Goal: Task Accomplishment & Management: Complete application form

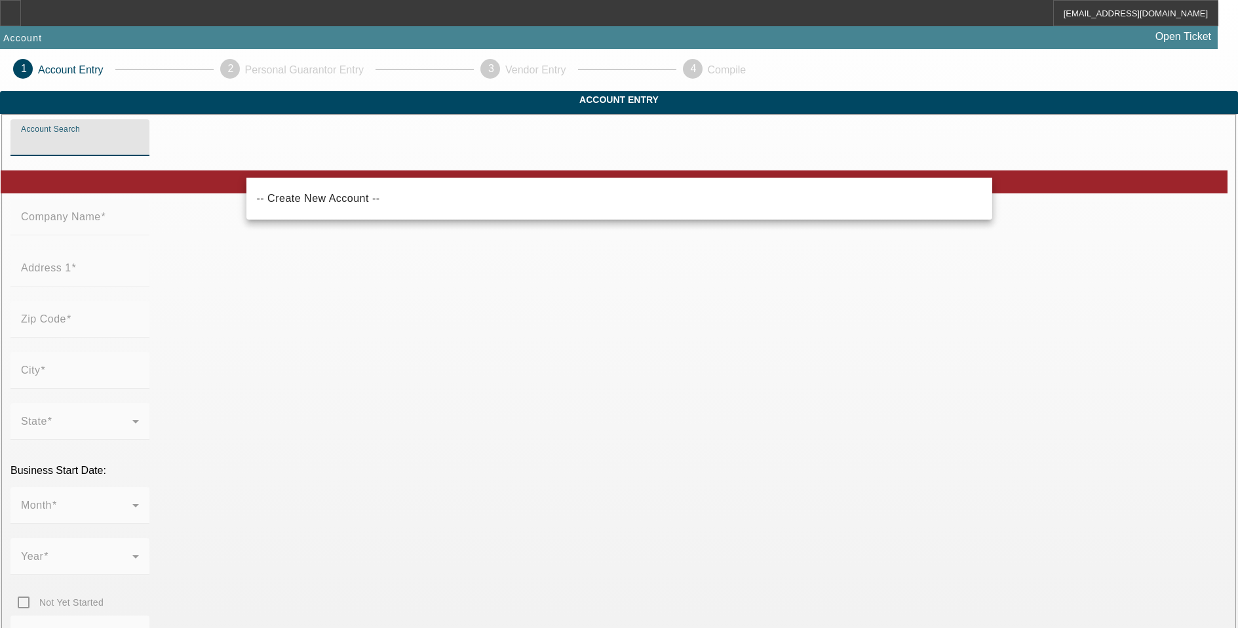
click at [139, 151] on input "Account Search" at bounding box center [80, 143] width 118 height 16
drag, startPoint x: 340, startPoint y: 206, endPoint x: 341, endPoint y: 216, distance: 10.7
click at [339, 212] on mat-option "-- Create New Account --" at bounding box center [619, 198] width 746 height 31
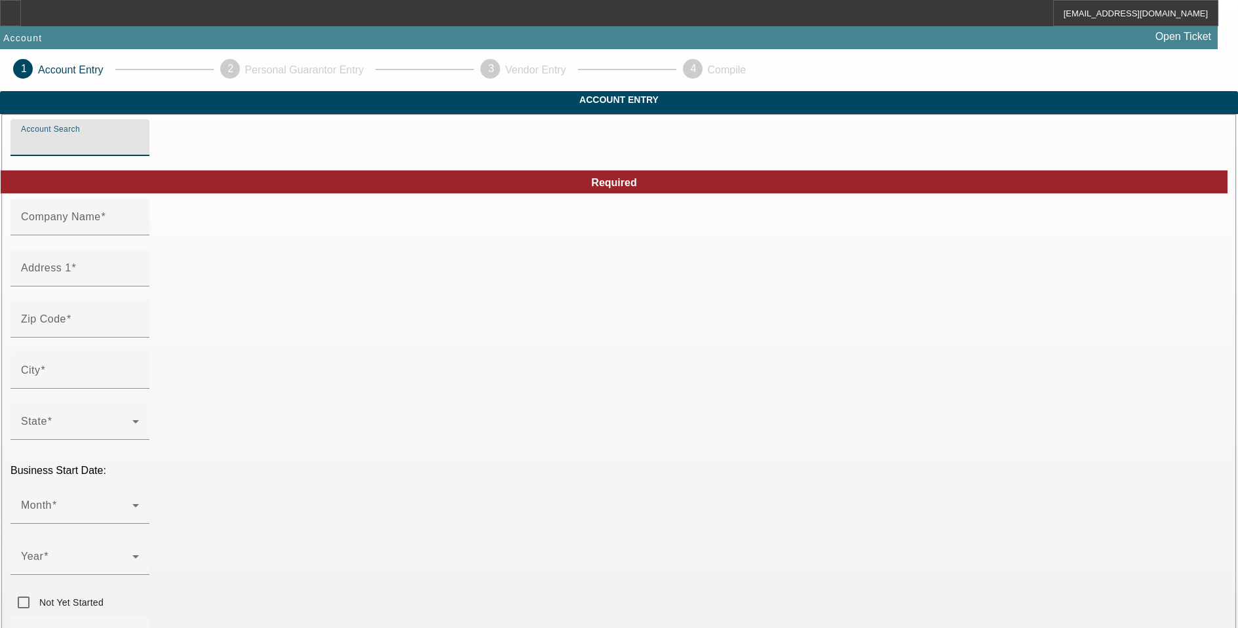
type input "-- Create New Account --"
click at [106, 222] on span at bounding box center [103, 216] width 5 height 11
click at [139, 230] on input "Company Name" at bounding box center [80, 222] width 118 height 16
type input "Corporate Towing & Recovery LLC"
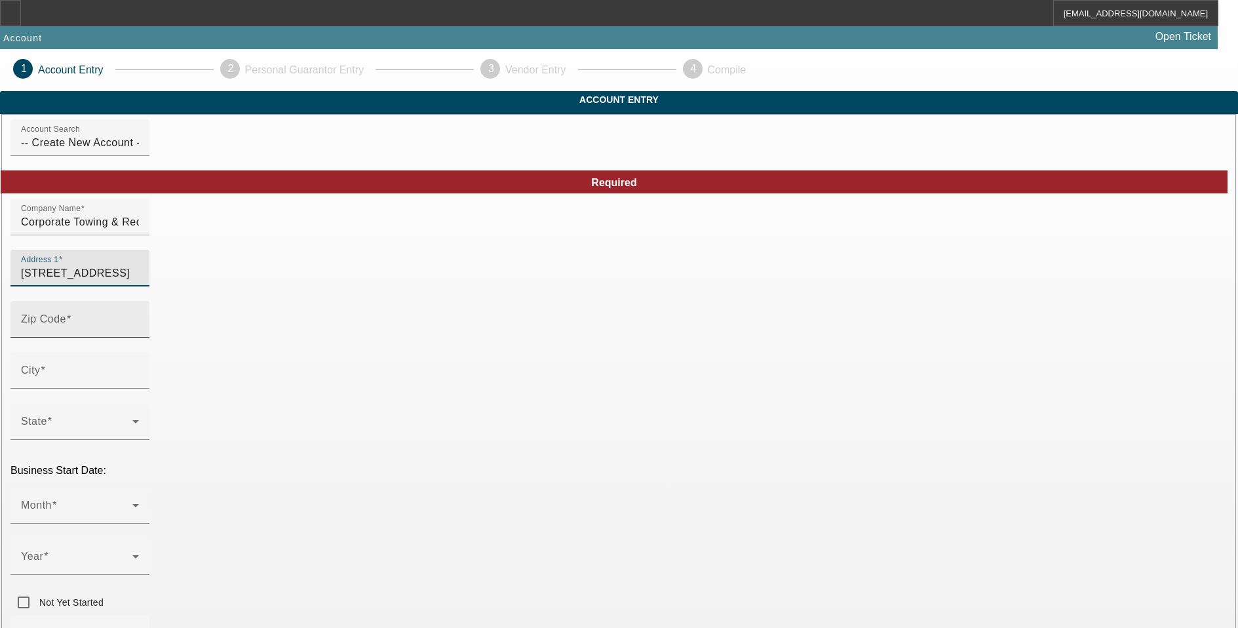
type input "3000 NW 75th Street"
click at [139, 332] on input "Zip Code" at bounding box center [80, 325] width 118 height 16
type input "33147"
type input "Miami"
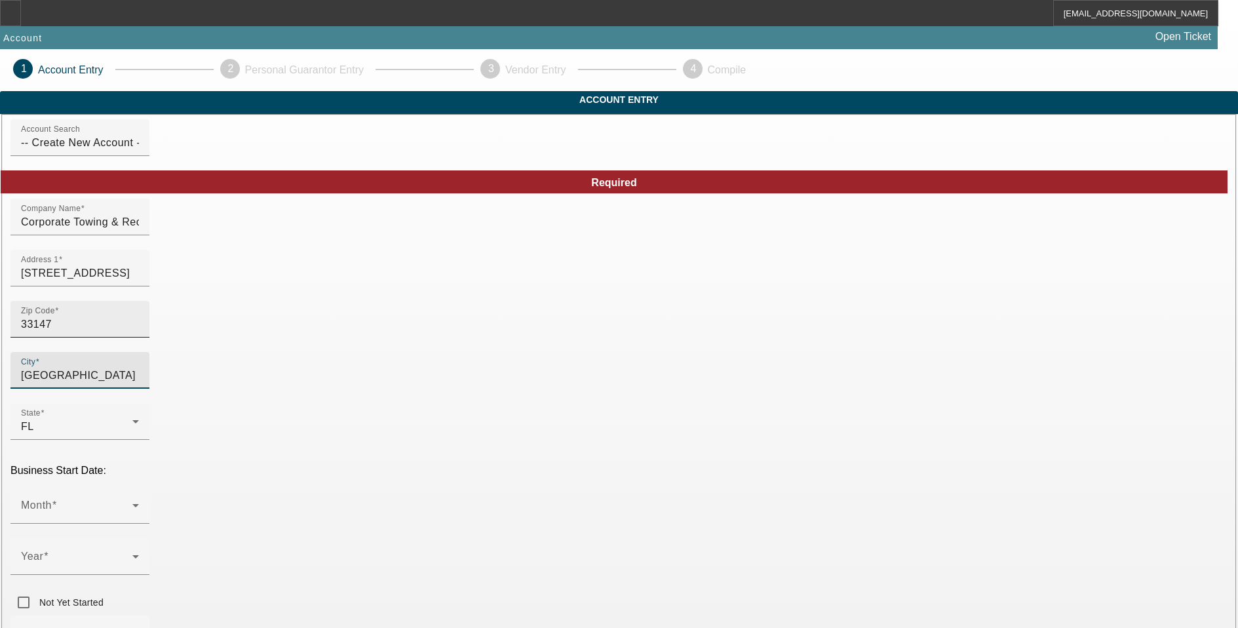
type input "Miami-Dade"
click at [132, 503] on span at bounding box center [76, 511] width 111 height 16
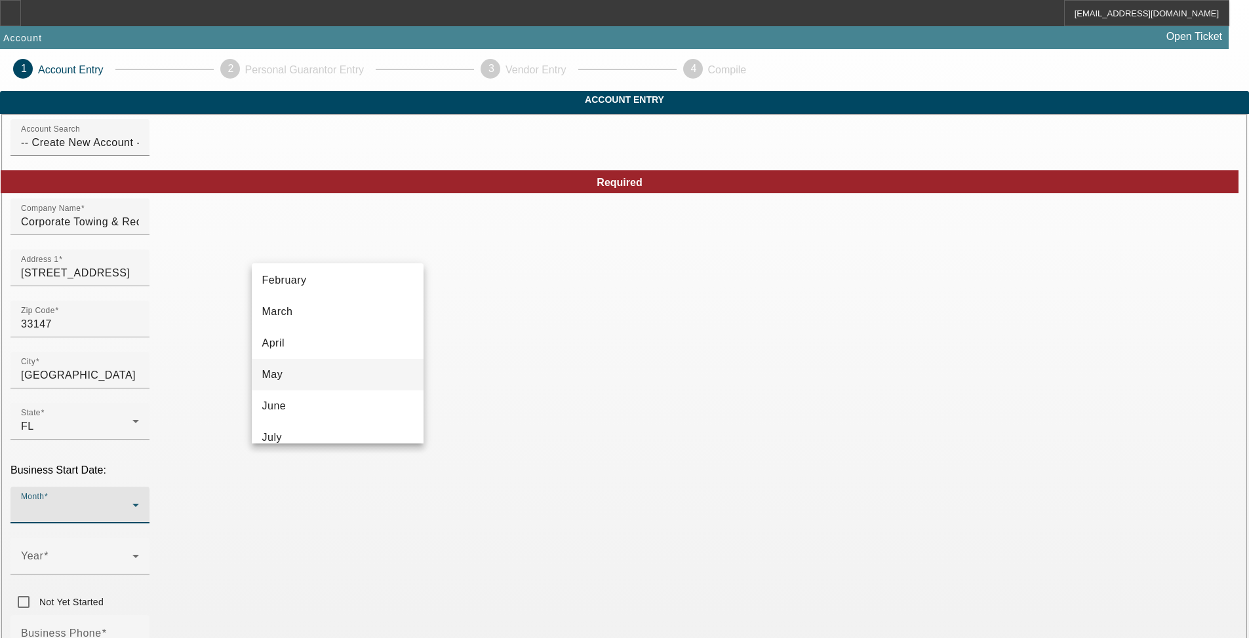
scroll to position [131, 0]
click at [309, 374] on mat-option "July" at bounding box center [338, 373] width 172 height 31
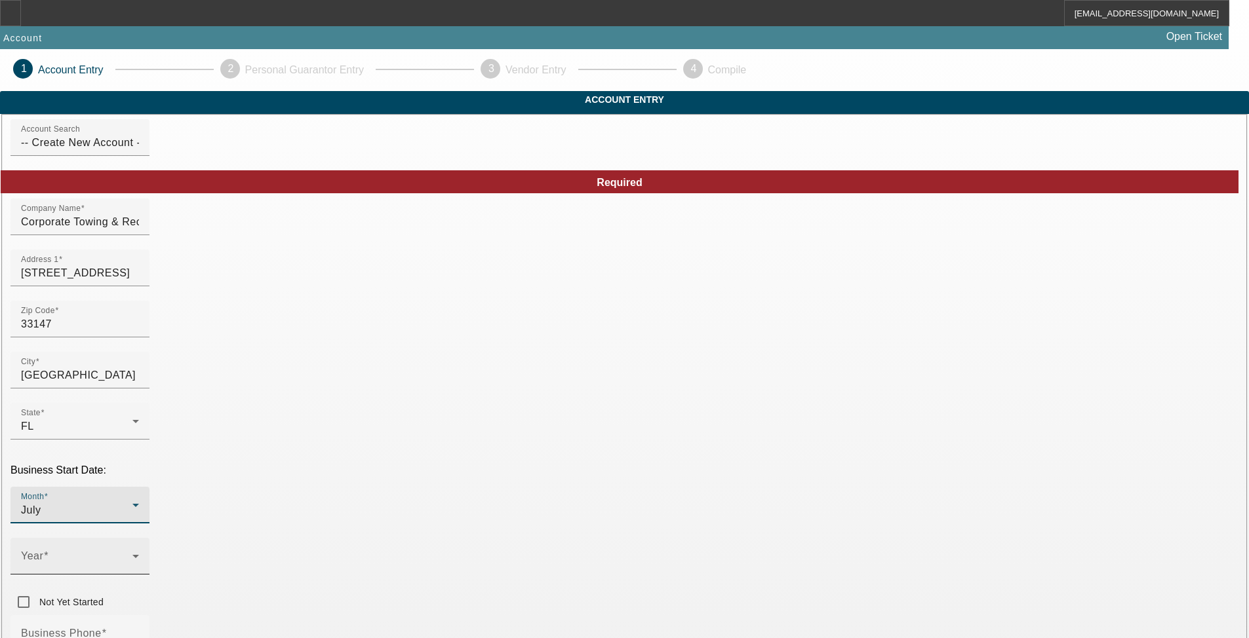
click at [132, 554] on span at bounding box center [76, 562] width 111 height 16
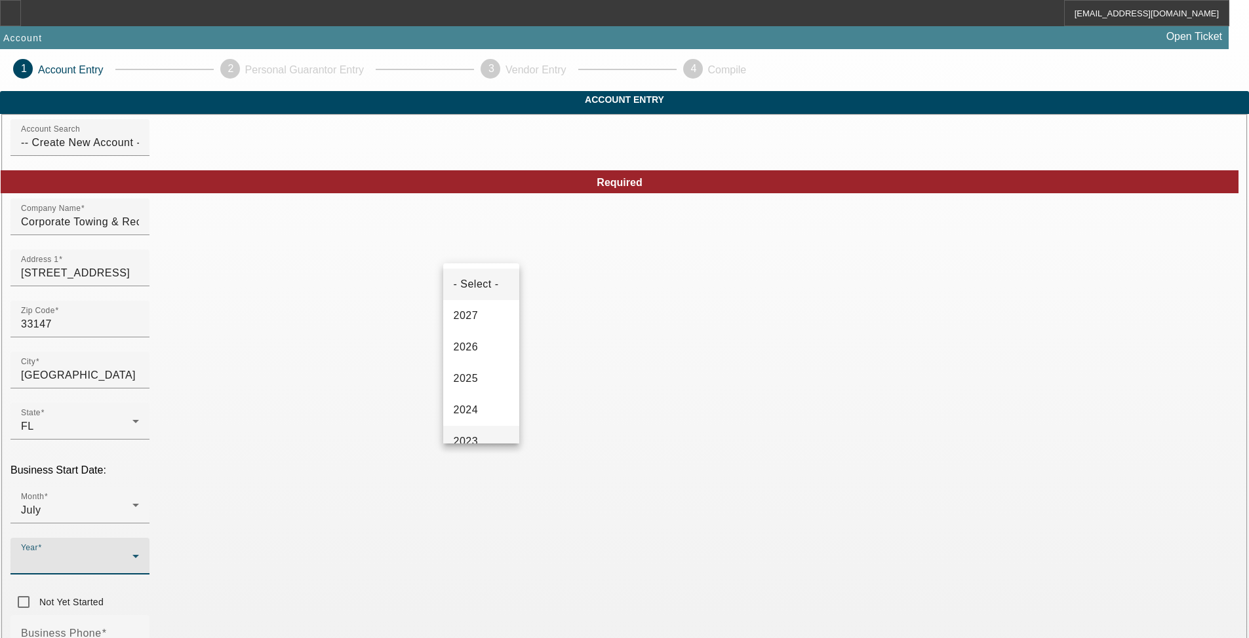
click at [475, 441] on span "2023" at bounding box center [466, 442] width 25 height 16
click at [139, 615] on div "Business Phone" at bounding box center [80, 633] width 118 height 37
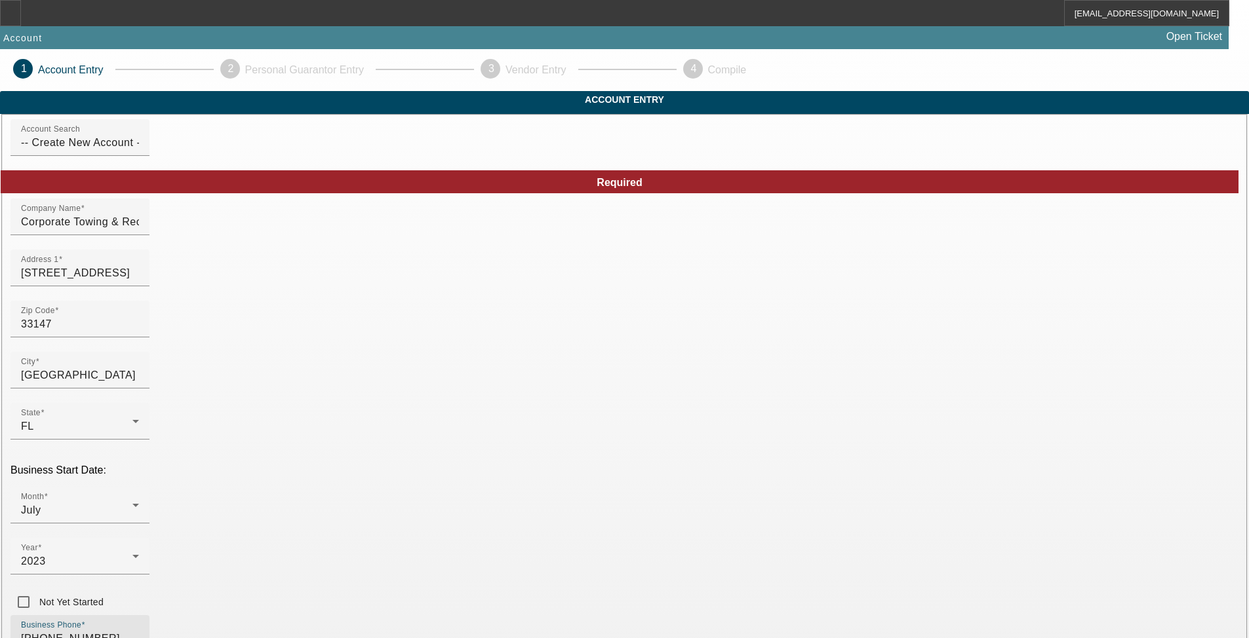
type input "(754) 272-3189"
click at [376, 503] on span "25" at bounding box center [375, 502] width 24 height 24
type input "9/25/2025"
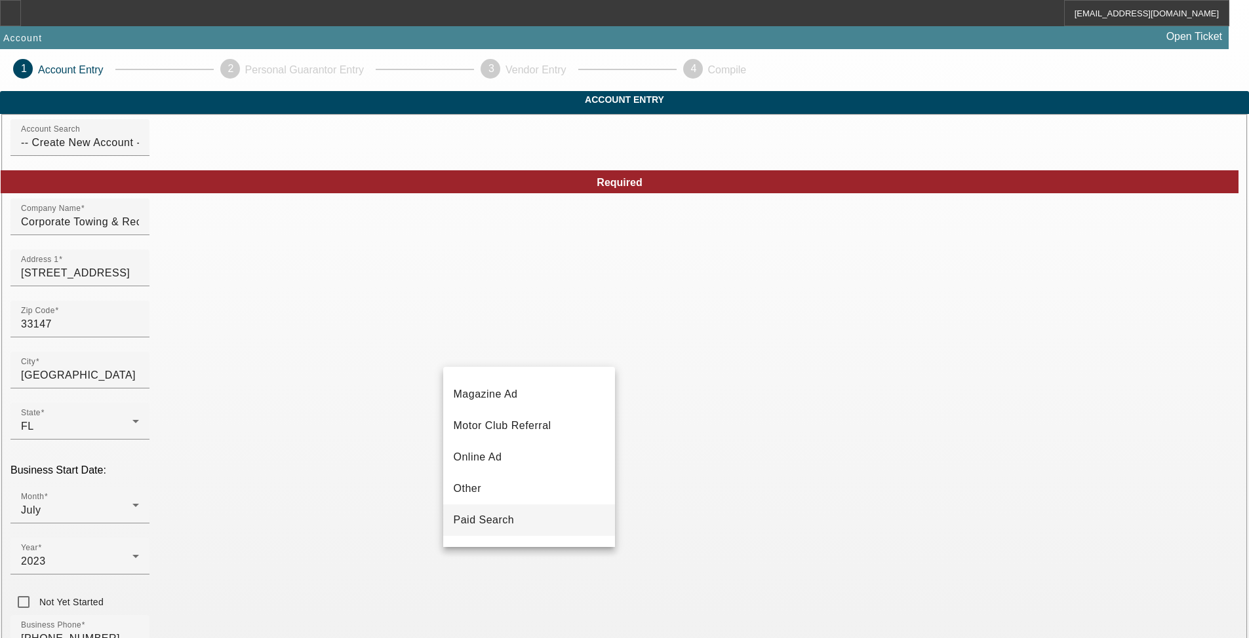
scroll to position [466, 0]
click at [523, 497] on span "Vendor Referral" at bounding box center [493, 495] width 79 height 16
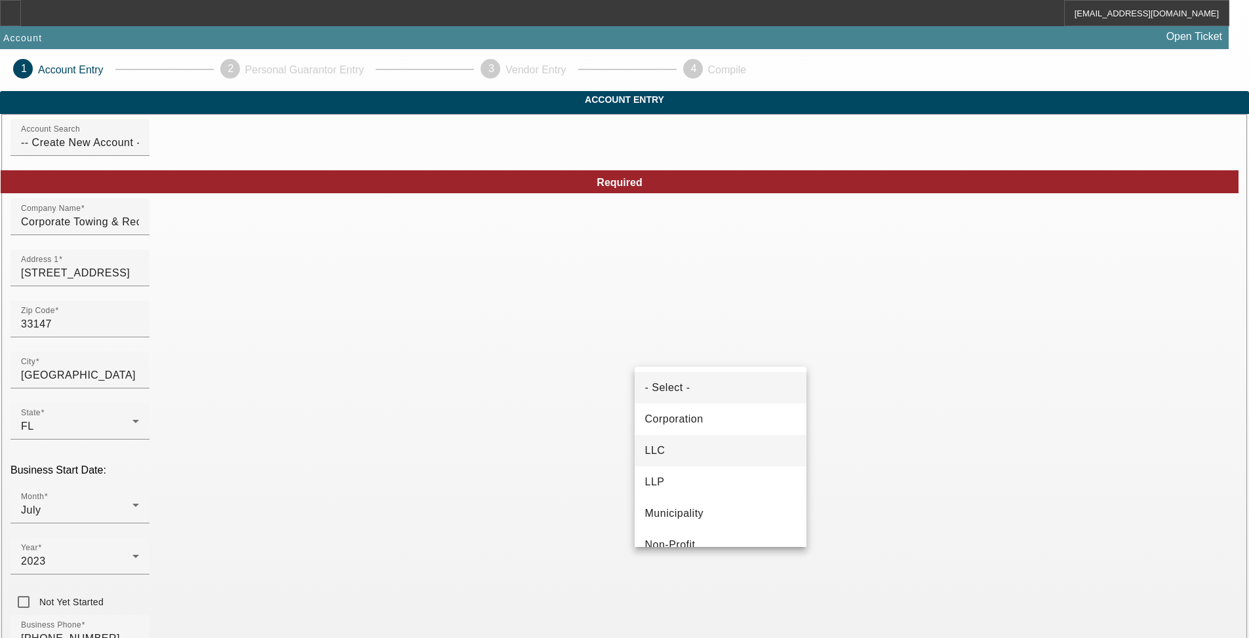
click at [693, 440] on mat-option "LLC" at bounding box center [720, 450] width 172 height 31
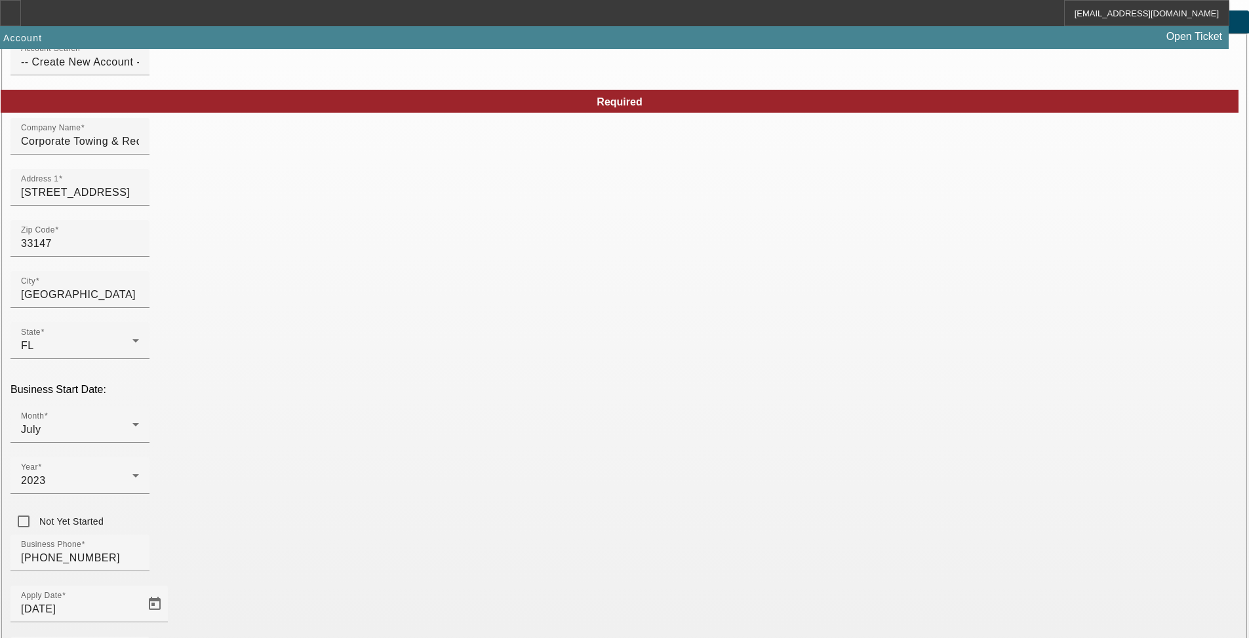
scroll to position [189, 0]
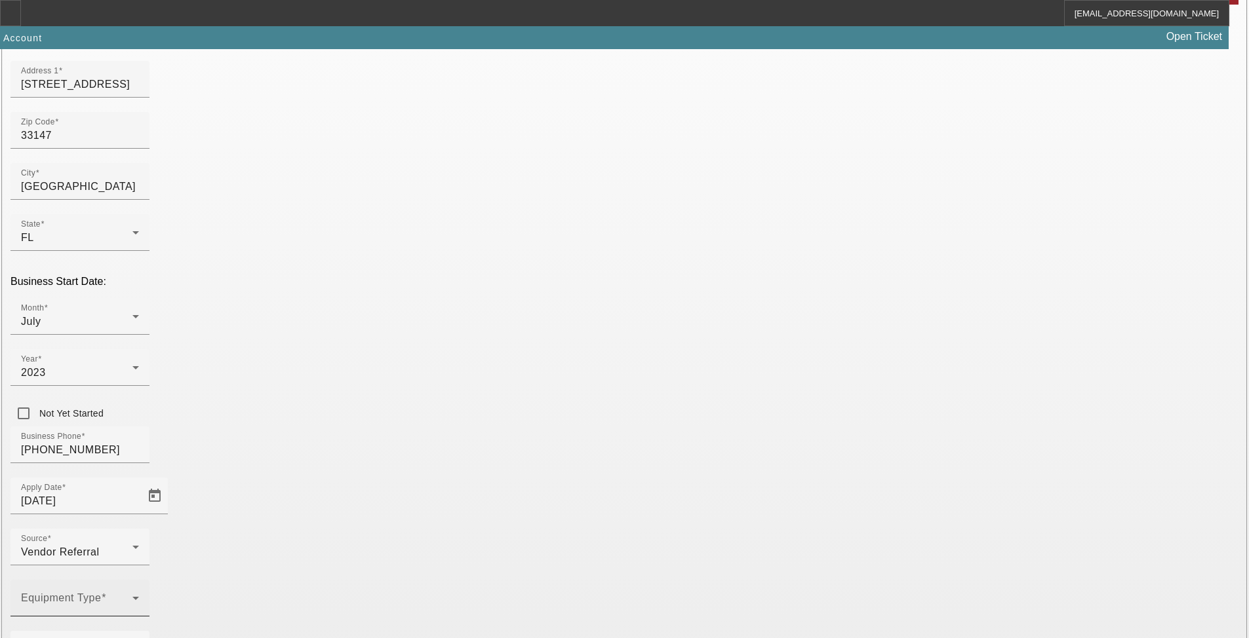
type input "933163651"
click at [132, 596] on span at bounding box center [76, 604] width 111 height 16
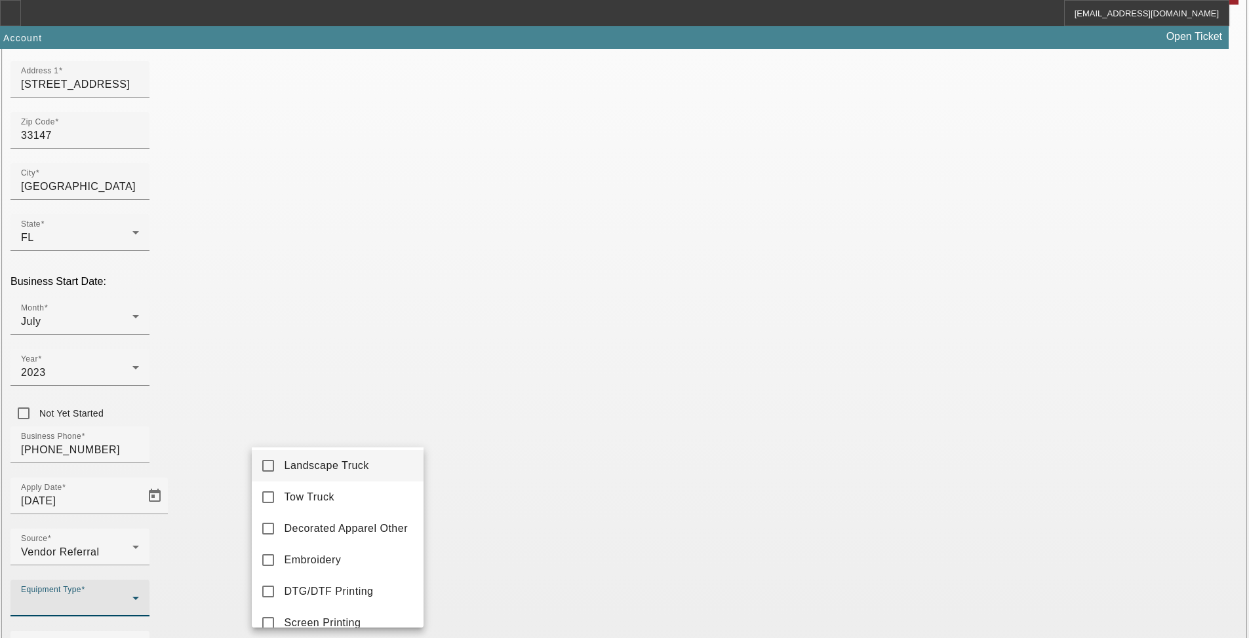
scroll to position [0, 0]
click at [334, 497] on span "Tow Truck" at bounding box center [309, 500] width 50 height 16
click at [502, 482] on div at bounding box center [624, 319] width 1249 height 638
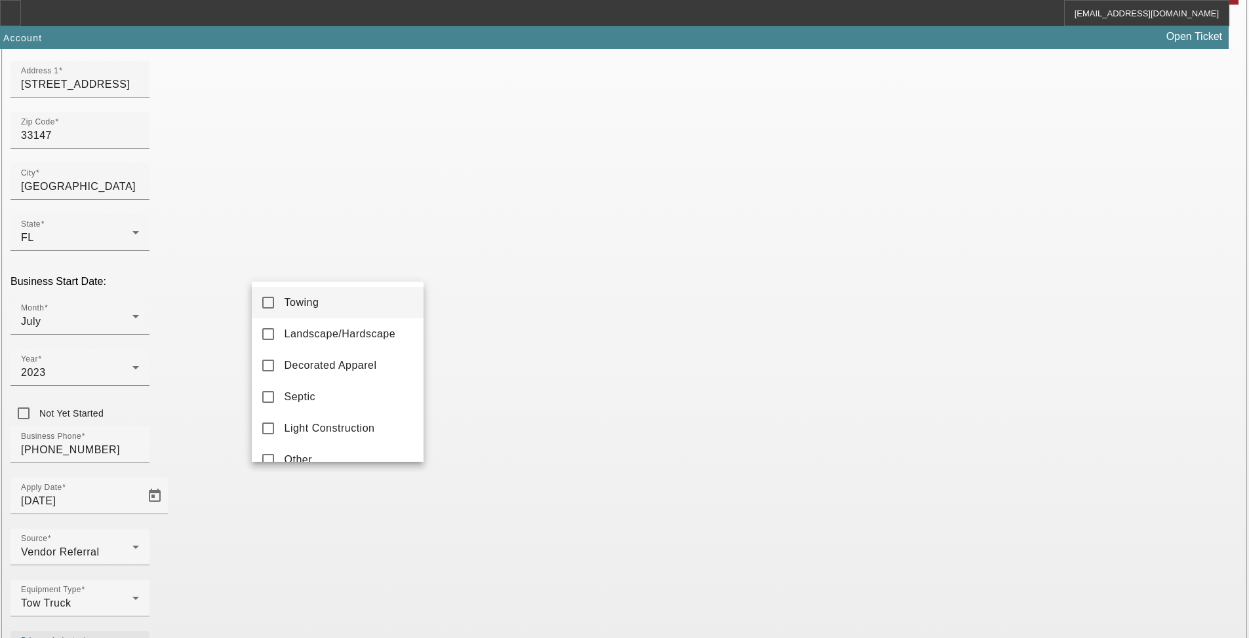
click at [325, 300] on mat-option "Towing" at bounding box center [338, 302] width 172 height 31
click at [538, 500] on div at bounding box center [624, 319] width 1249 height 638
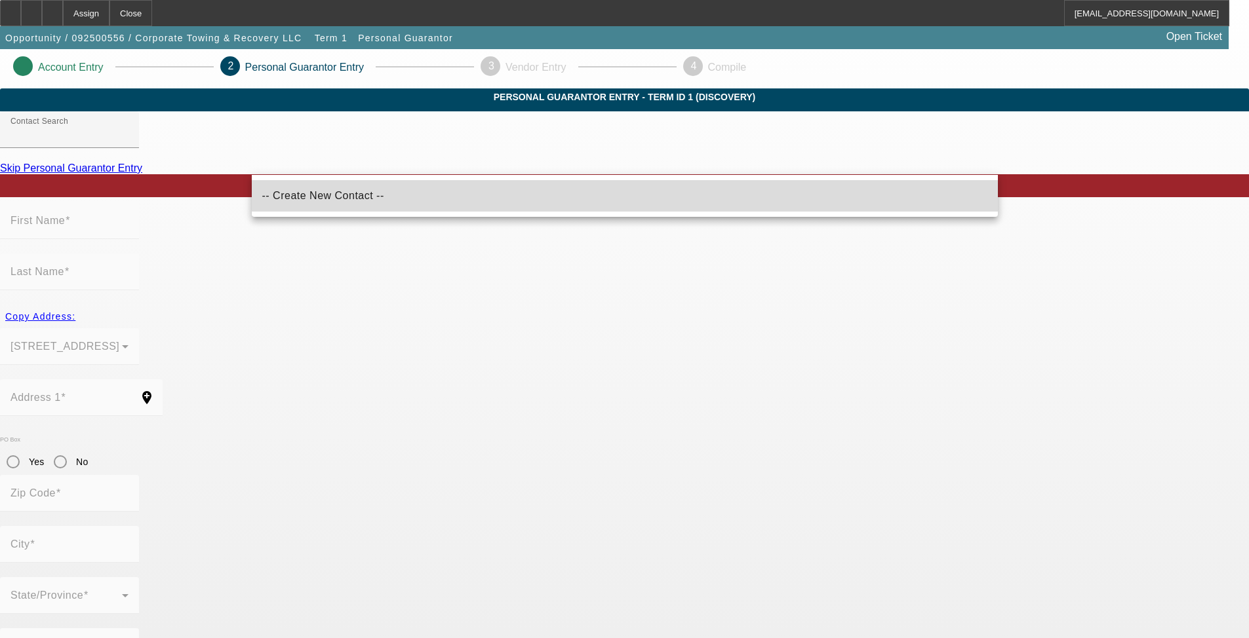
click at [325, 202] on span "-- Create New Contact --" at bounding box center [323, 196] width 122 height 16
type input "-- Create New Contact --"
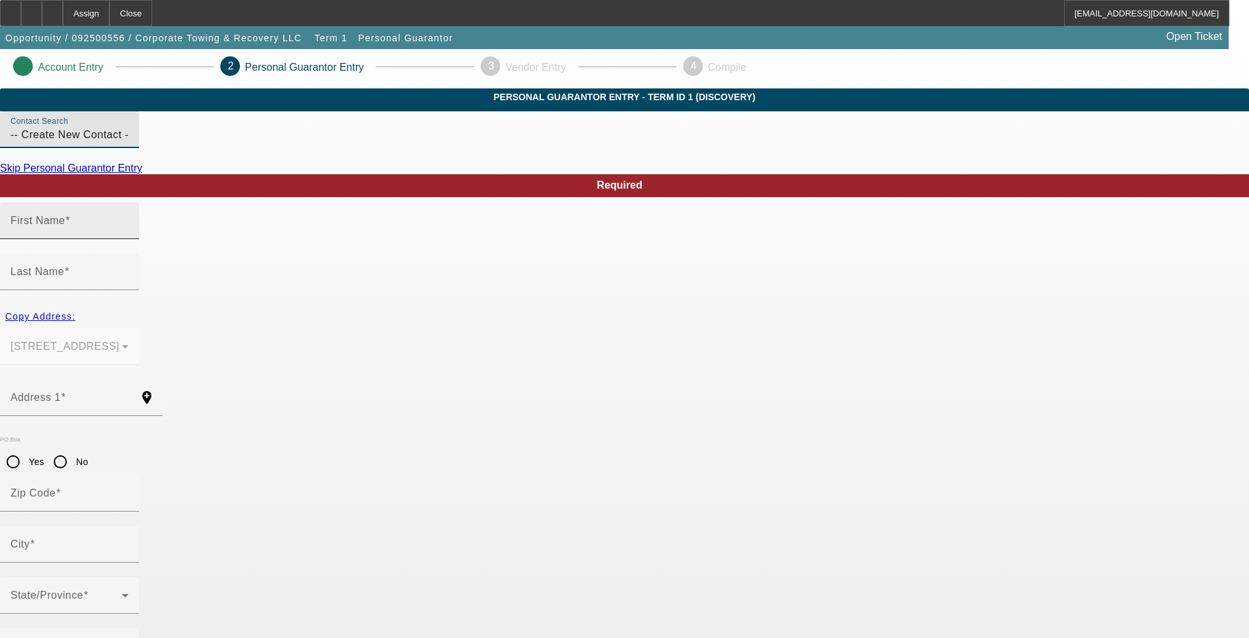
click at [65, 226] on mat-label "First Name" at bounding box center [37, 220] width 54 height 11
click at [128, 234] on input "First Name" at bounding box center [69, 226] width 118 height 16
type input "Randy"
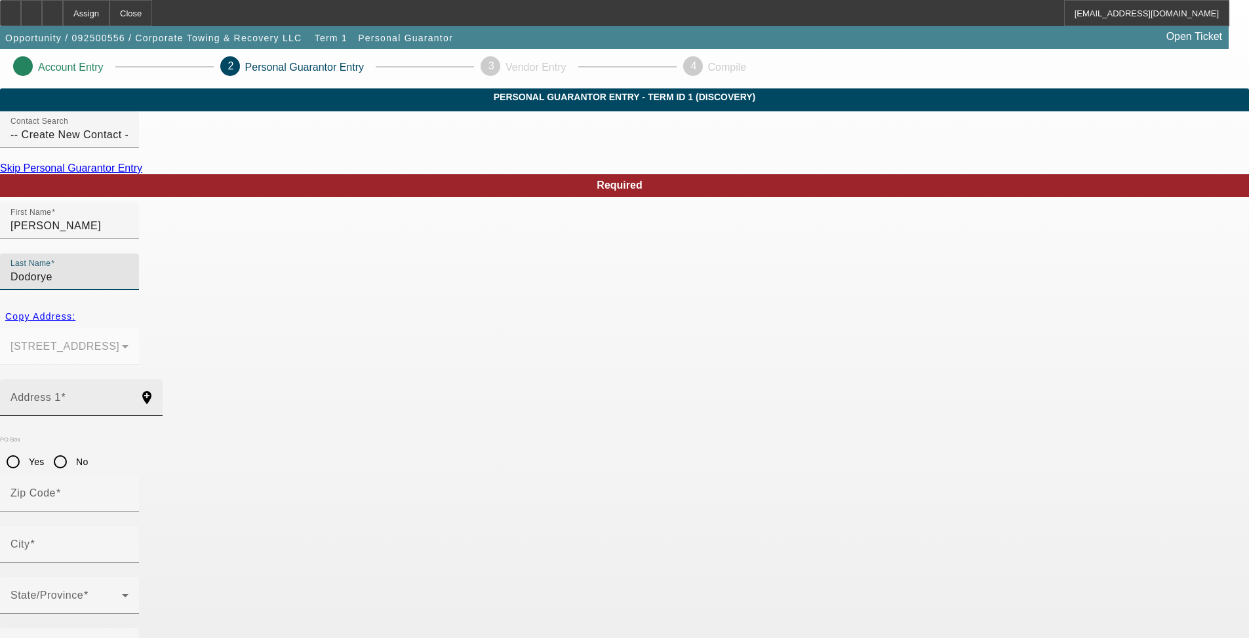
type input "Dodorye"
click at [128, 395] on input "Address 1" at bounding box center [69, 403] width 118 height 16
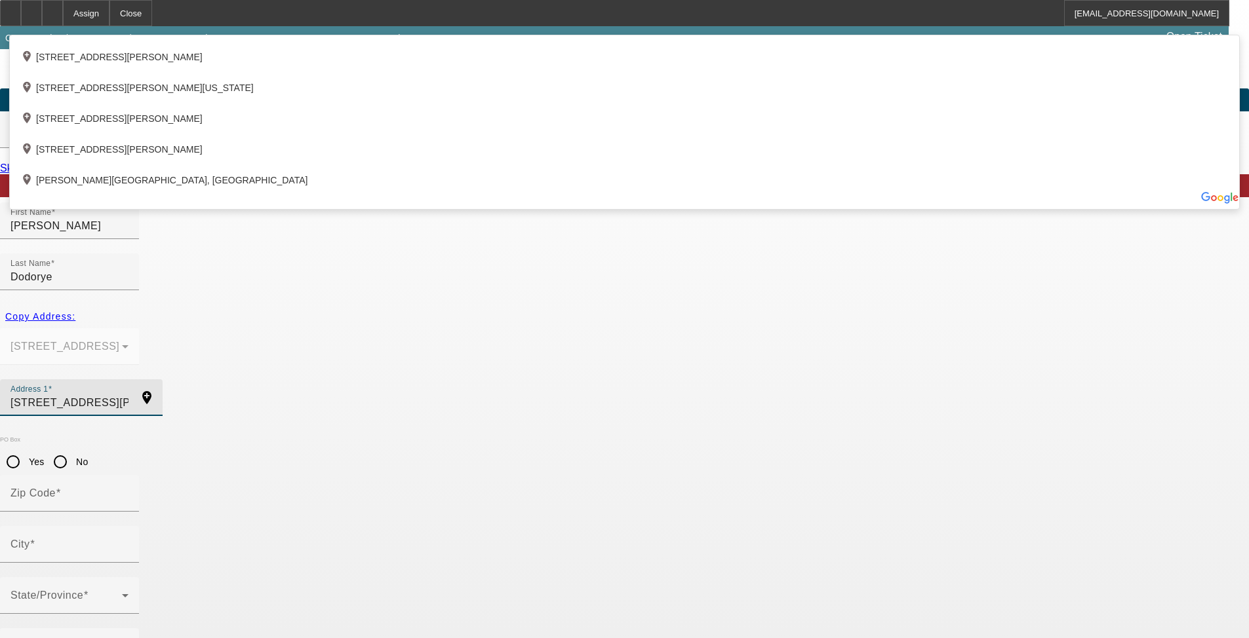
type input "5719 Rodman Street"
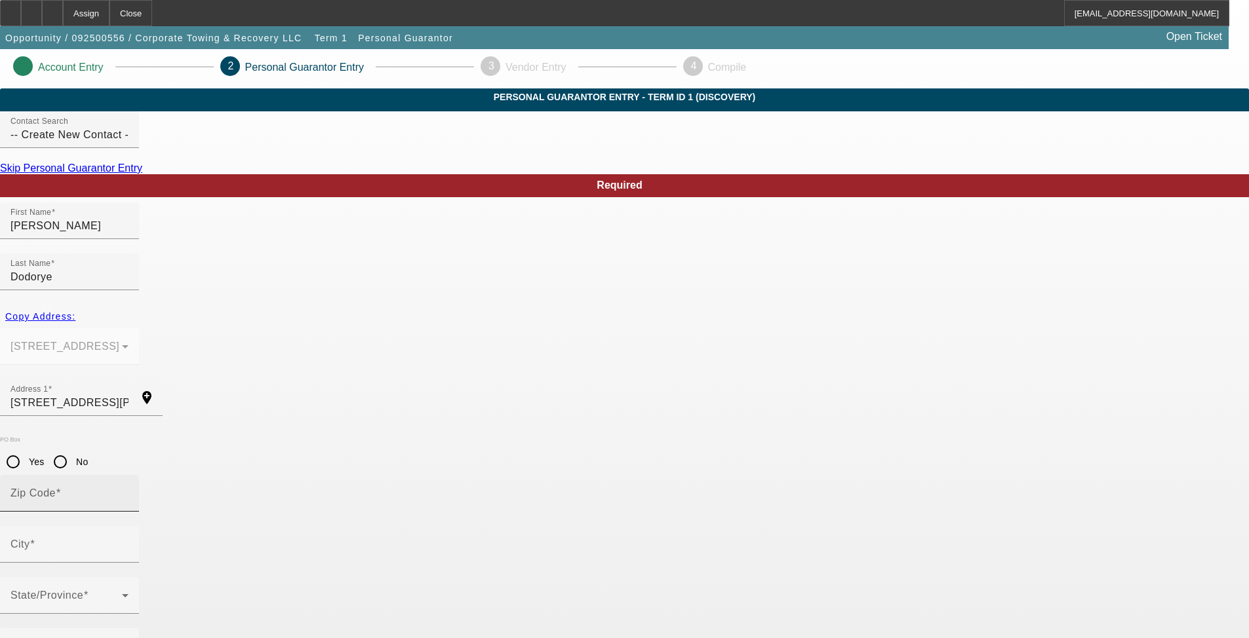
click at [128, 491] on input "Zip Code" at bounding box center [69, 499] width 118 height 16
type input "33023"
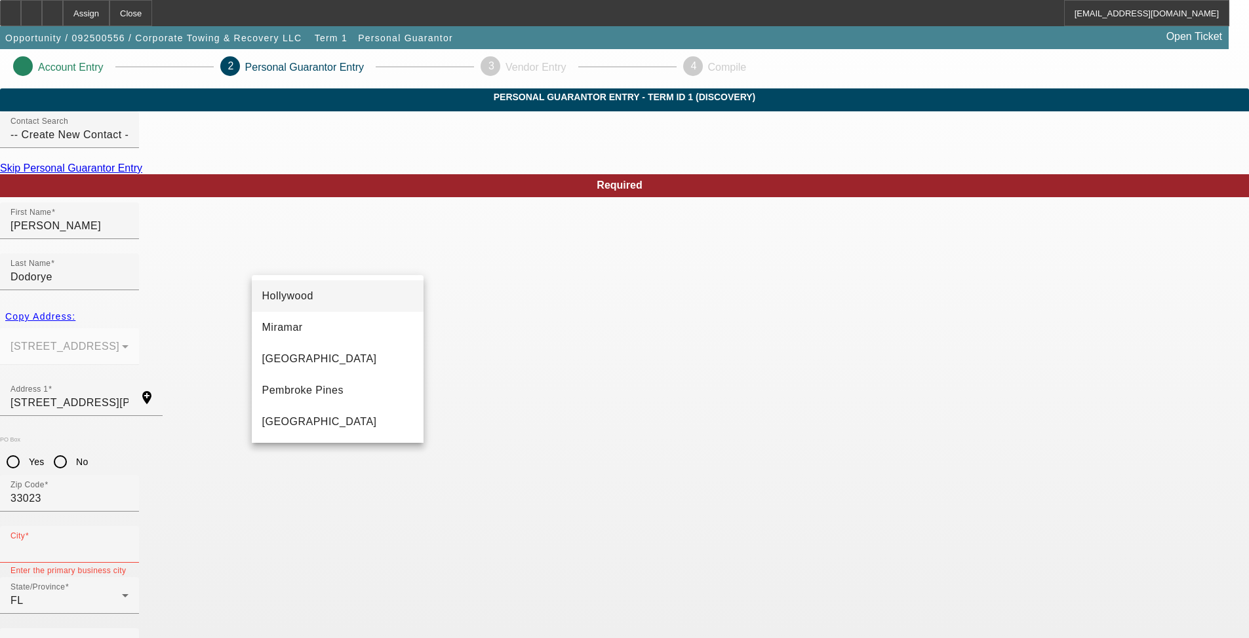
click at [298, 297] on span "Hollywood" at bounding box center [287, 295] width 51 height 11
type input "Hollywood"
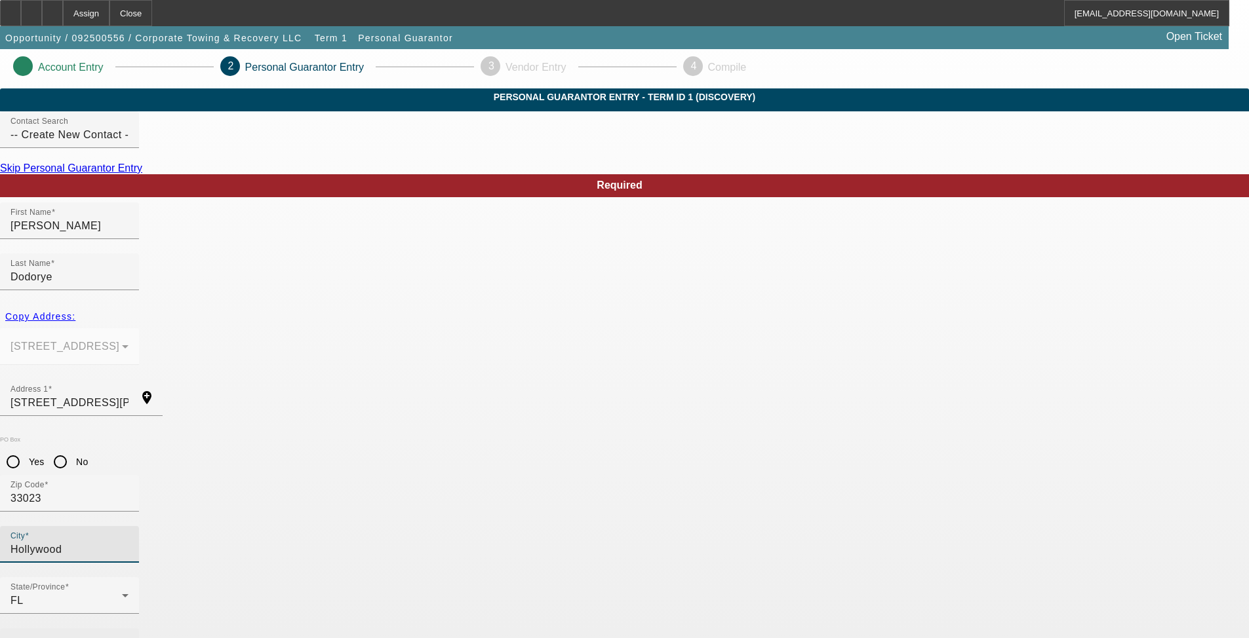
click at [91, 627] on mat-label "Business Phone" at bounding box center [50, 646] width 81 height 11
type input "(754) 272-3189"
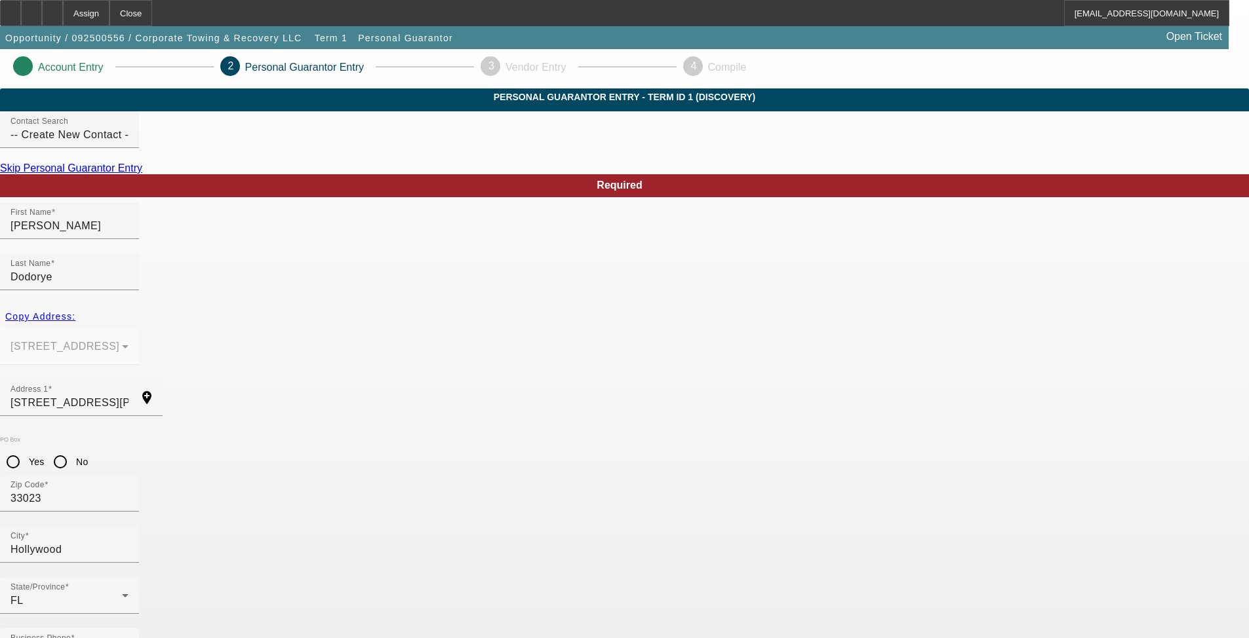
type input "100"
type input "591-79-1377"
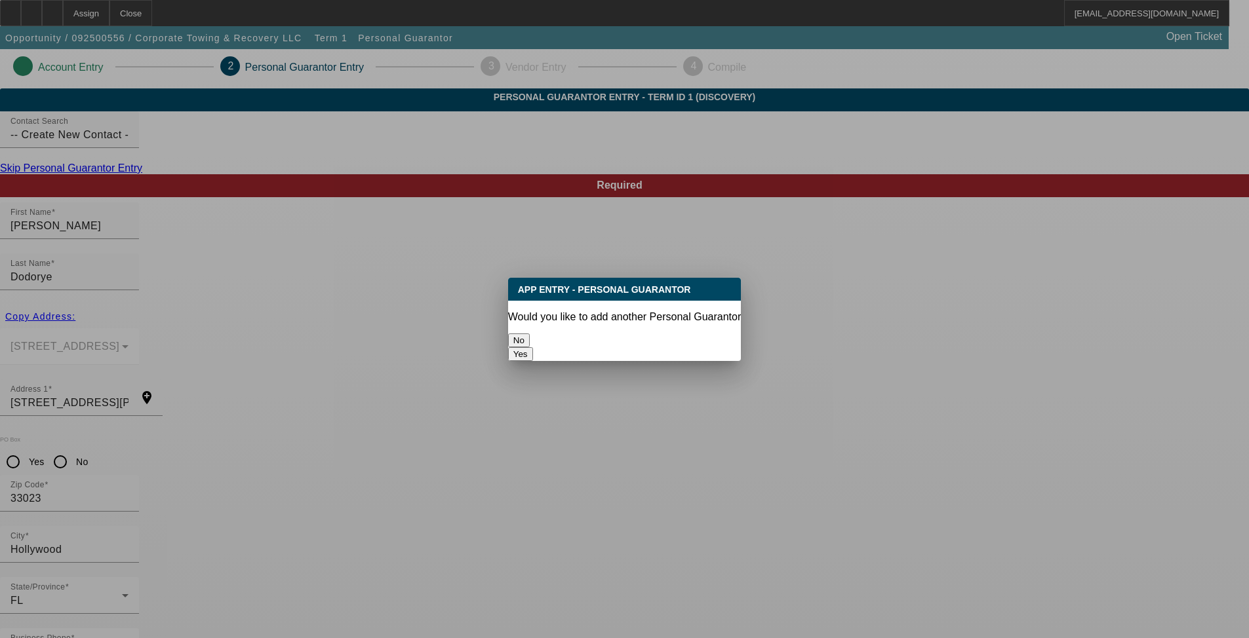
scroll to position [0, 0]
click at [530, 334] on button "No" at bounding box center [519, 341] width 22 height 14
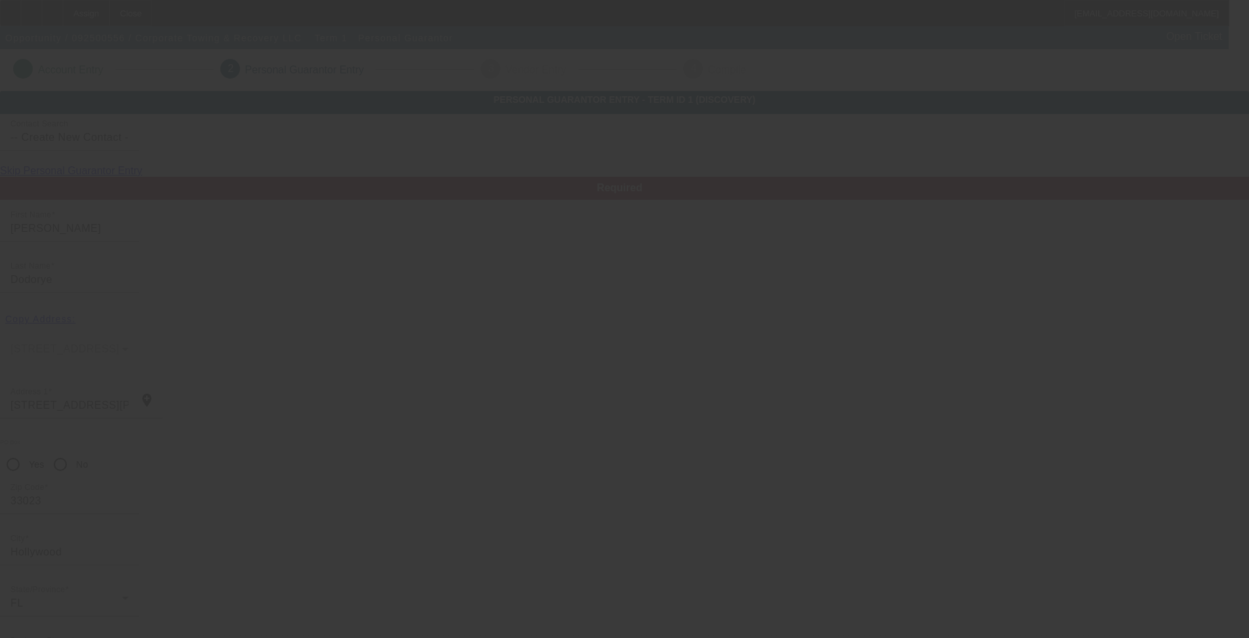
scroll to position [3, 0]
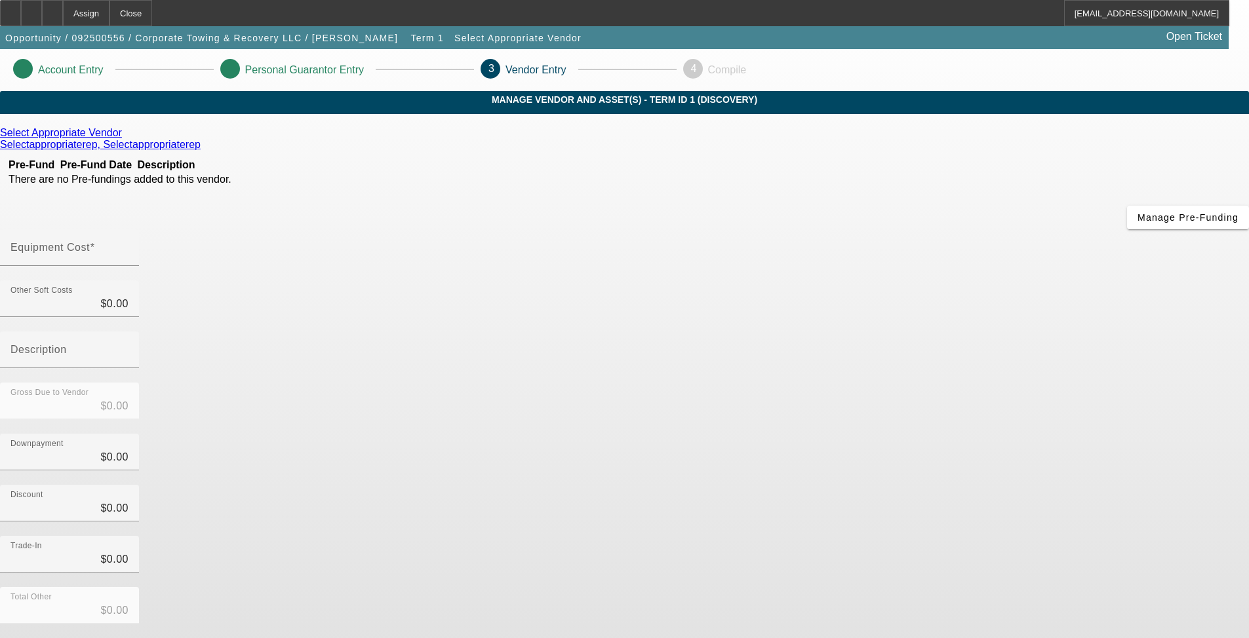
click at [125, 138] on icon at bounding box center [125, 132] width 0 height 11
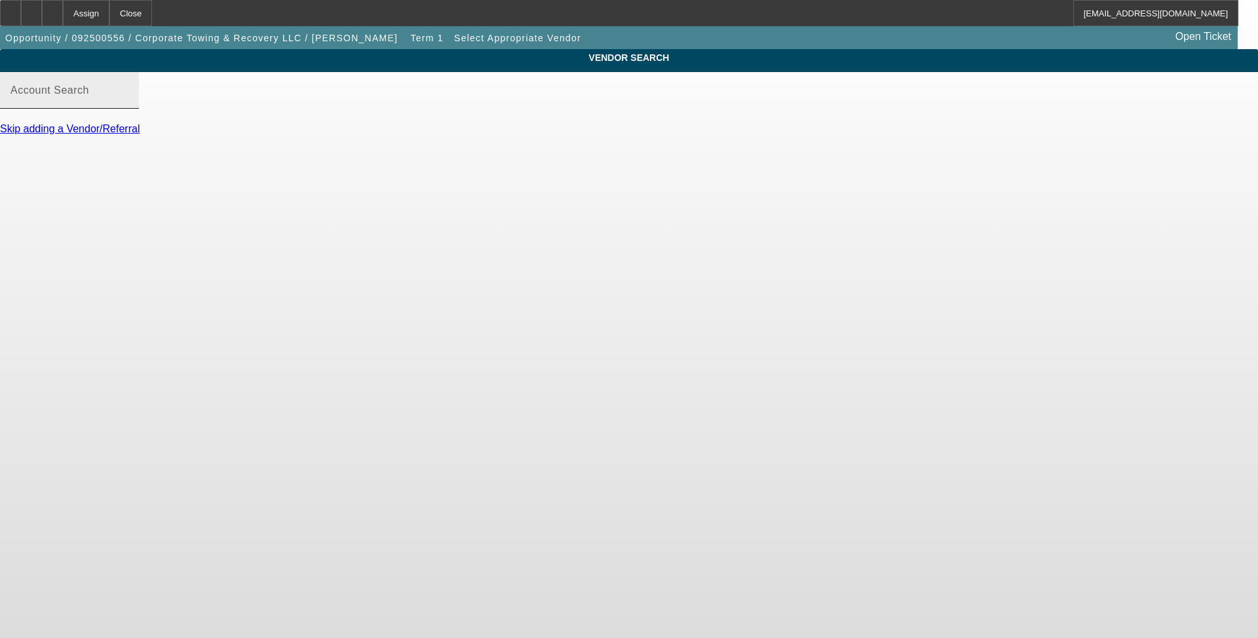
click at [128, 104] on input "Account Search" at bounding box center [69, 96] width 118 height 16
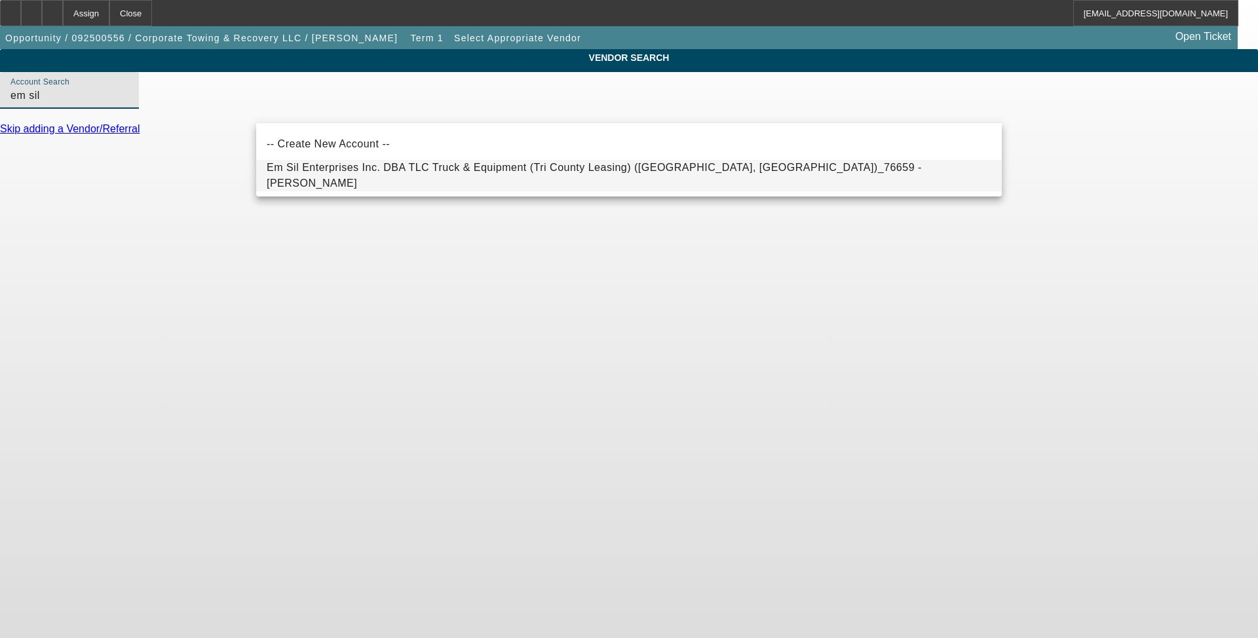
click at [423, 176] on span "Em Sil Enterprises Inc. DBA TLC Truck & Equipment (Tri County Leasing) (Pompano…" at bounding box center [594, 175] width 655 height 27
type input "Em Sil Enterprises Inc. DBA TLC Truck & Equipment (Tri County Leasing) (Pompano…"
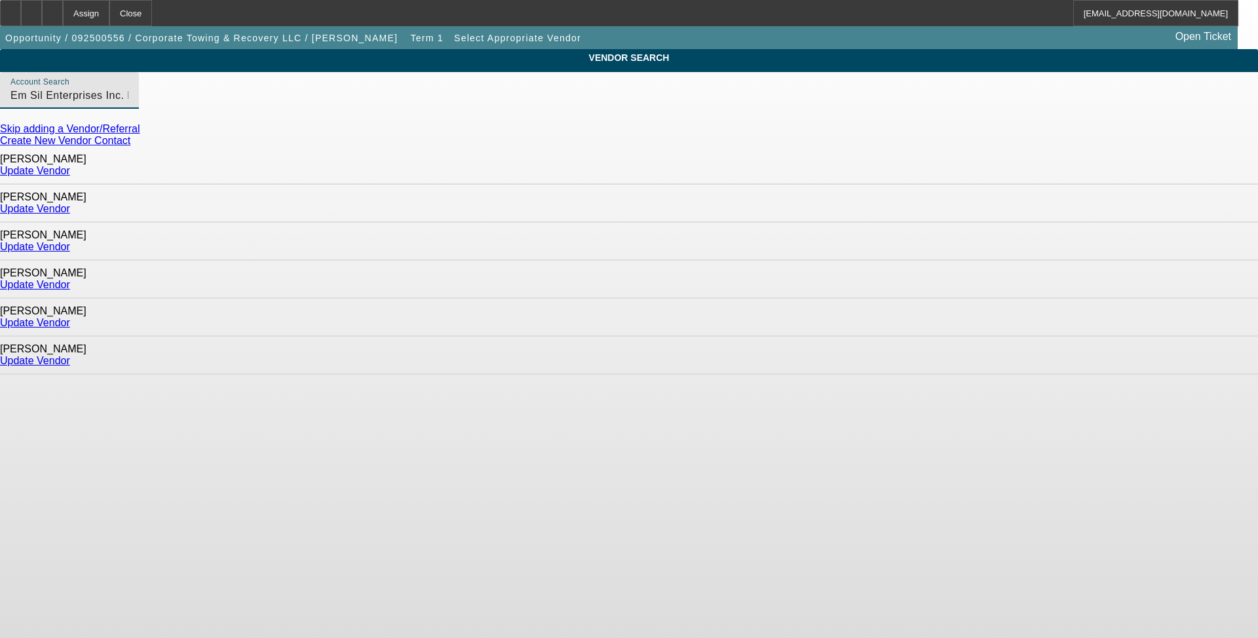
click at [70, 169] on link "Update Vendor" at bounding box center [35, 170] width 70 height 11
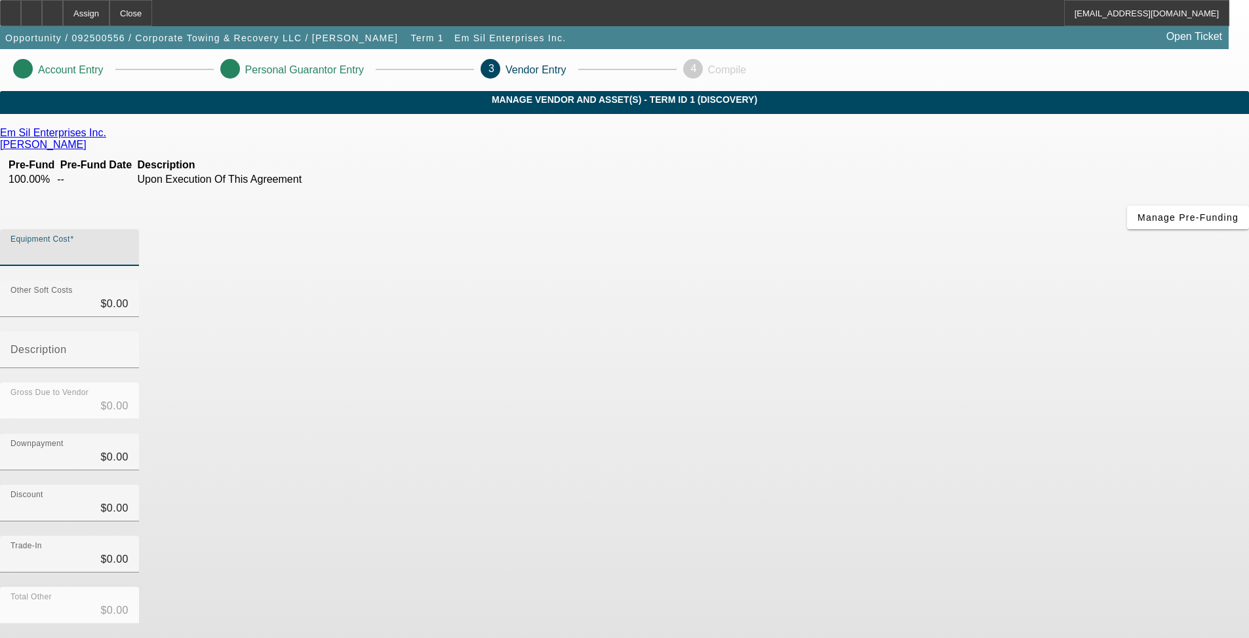
click at [128, 245] on input "Equipment Cost" at bounding box center [69, 253] width 118 height 16
type input "1"
type input "$1.00"
type input "16"
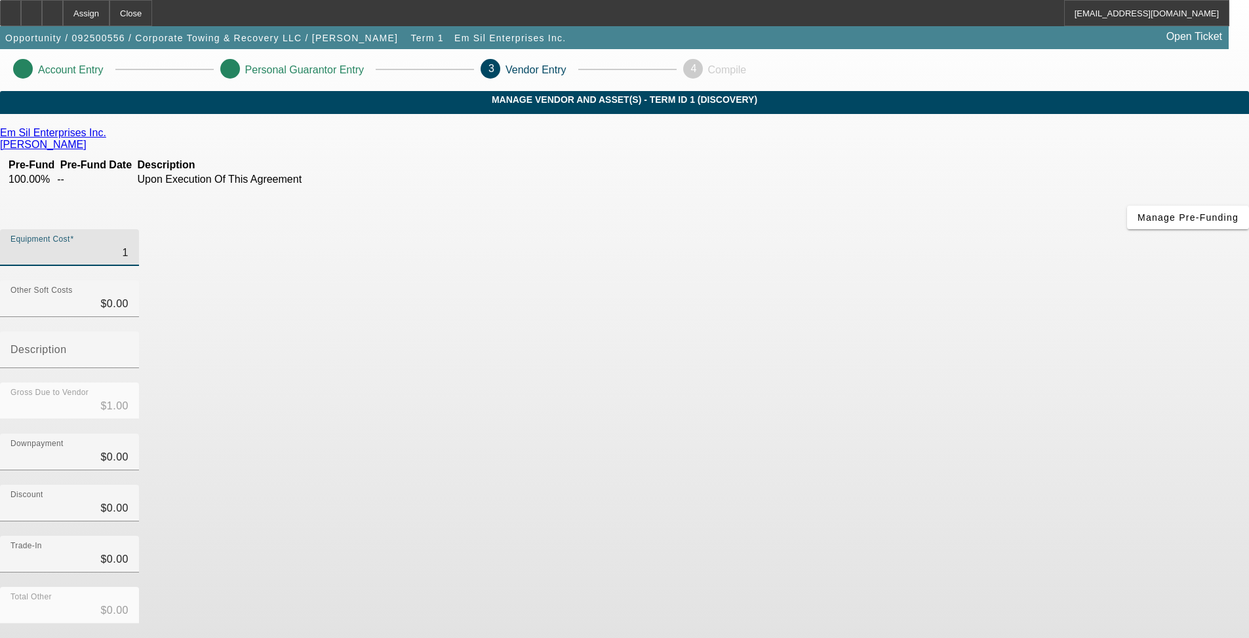
type input "$16.00"
type input "160"
type input "$160.00"
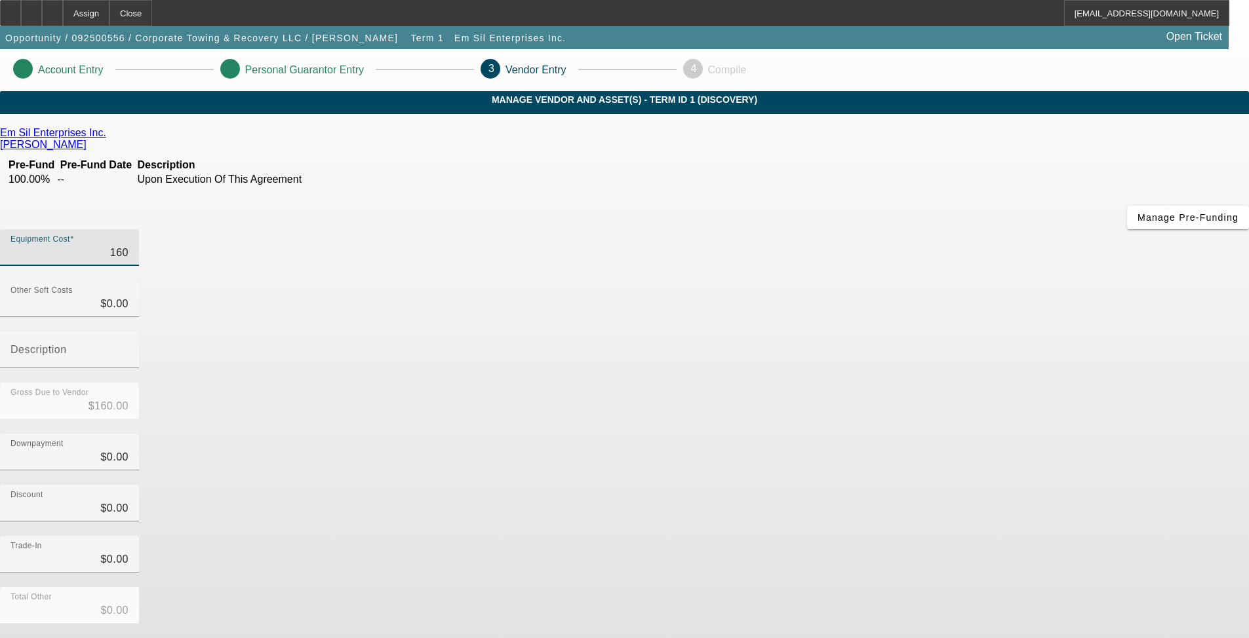
type input "1603"
type input "$1,603.00"
type input "16037"
type input "$16,037.00"
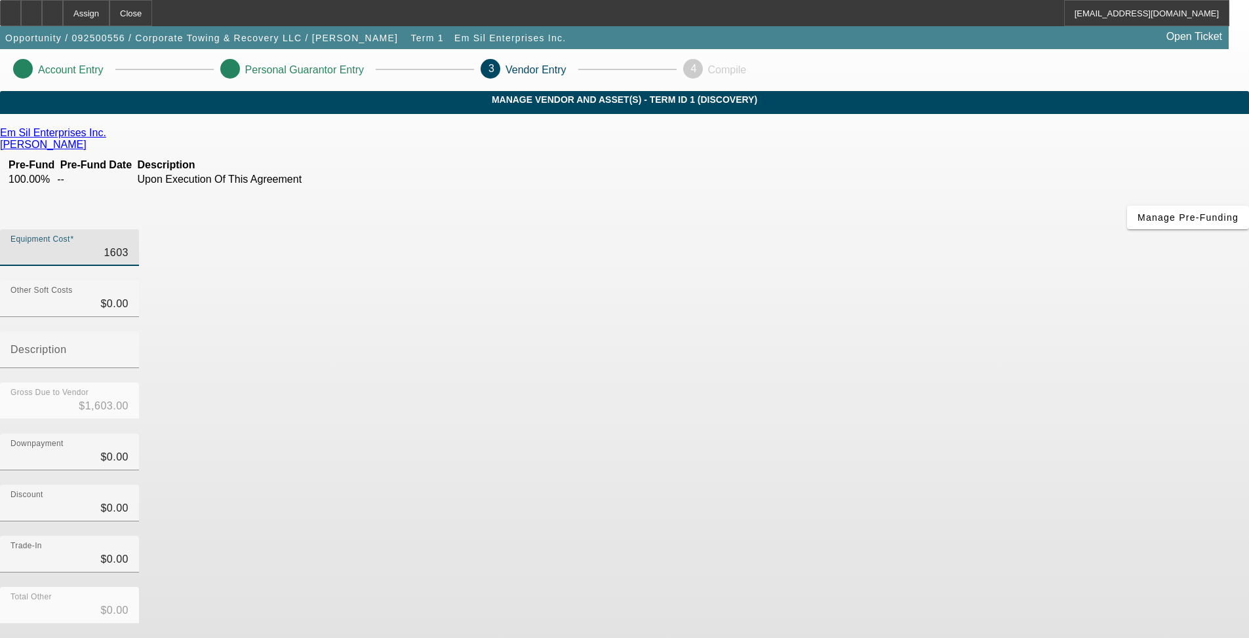
type input "$16,037.00"
type input "160376"
type input "$160,376.00"
type input "160376.9"
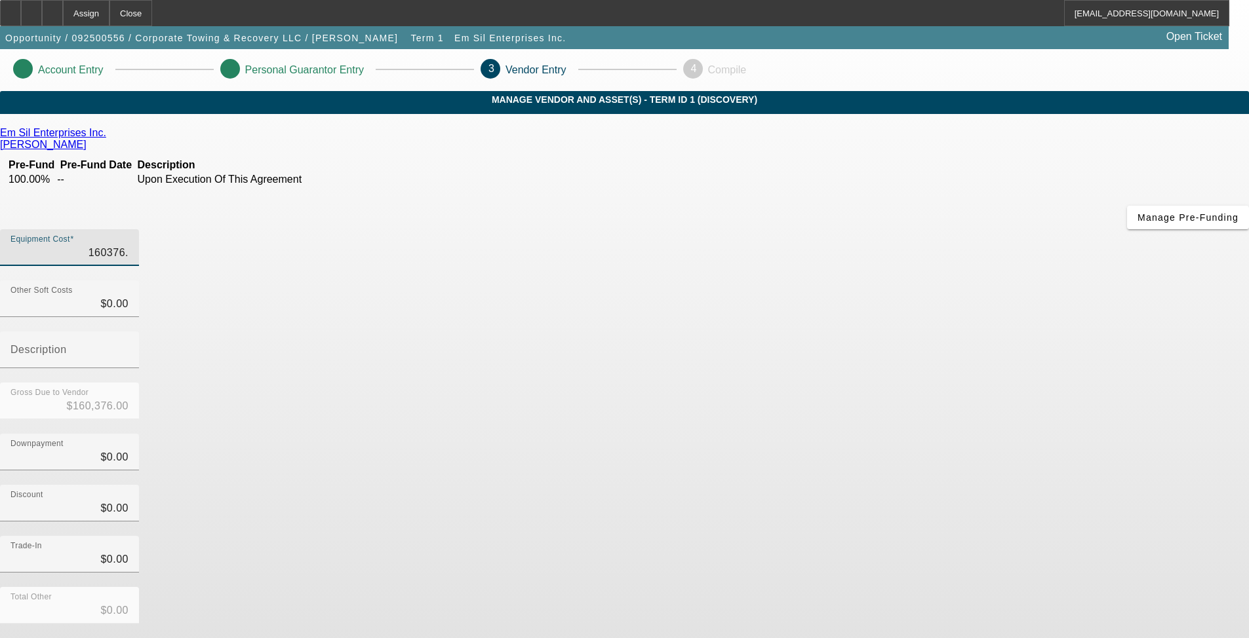
type input "$160,376.90"
type input "160376.98"
type input "$160,376.98"
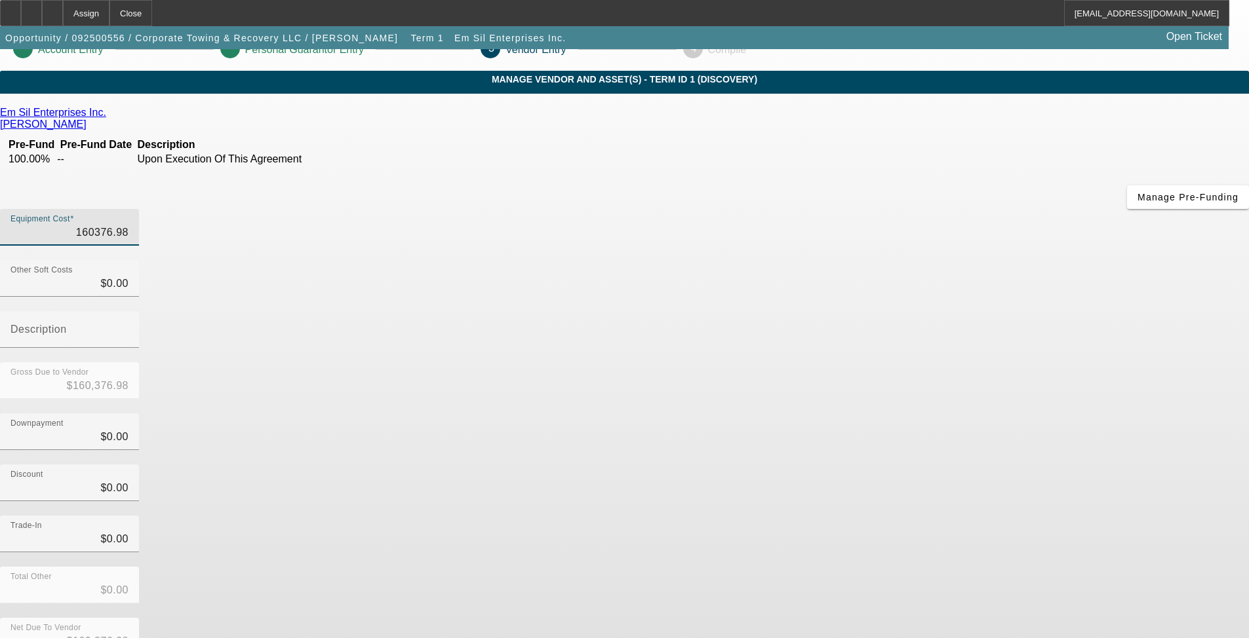
scroll to position [26, 0]
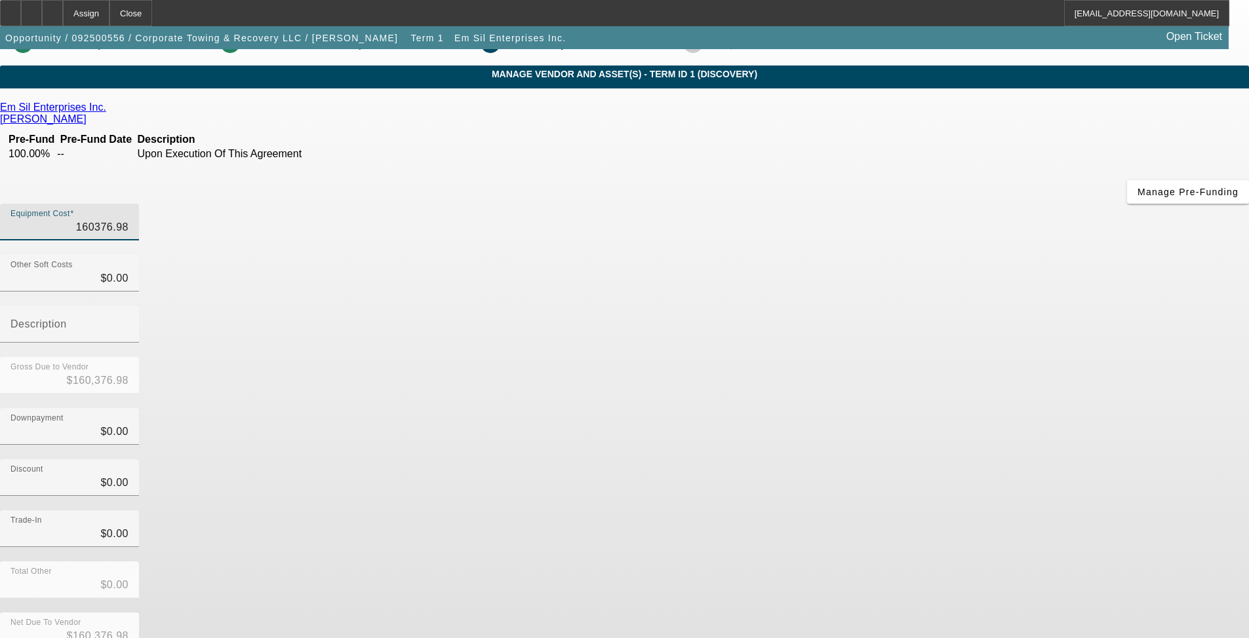
type input "$160,376.98"
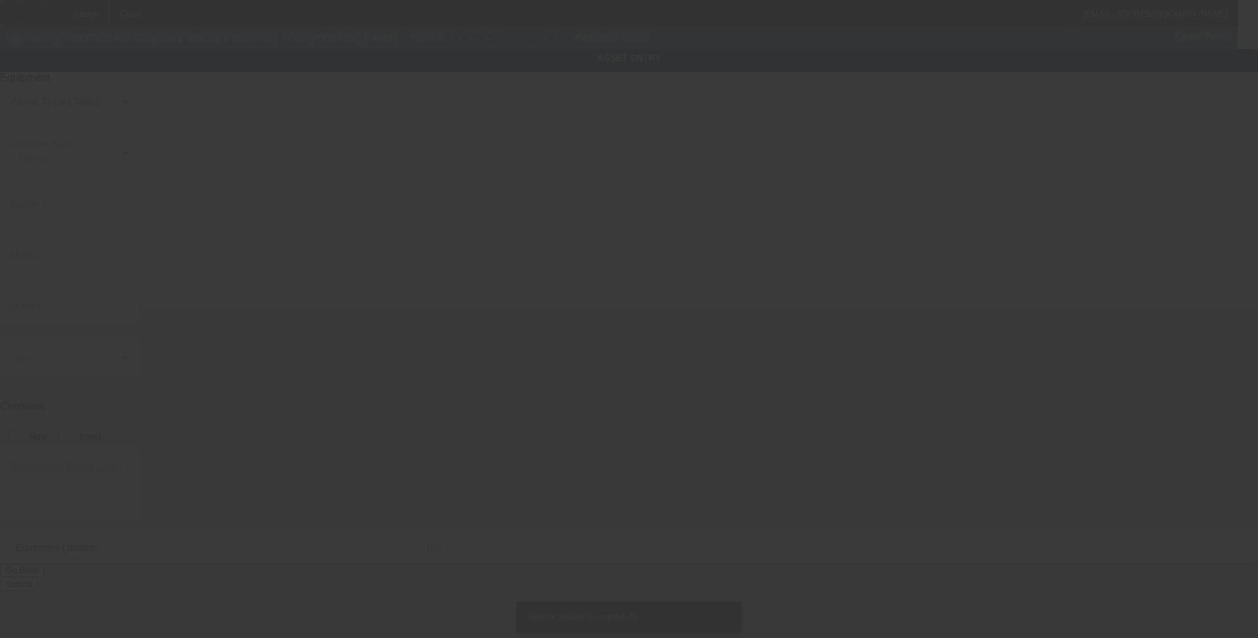
type input "3000 NW 75th Street"
type input "Miami"
type input "33147"
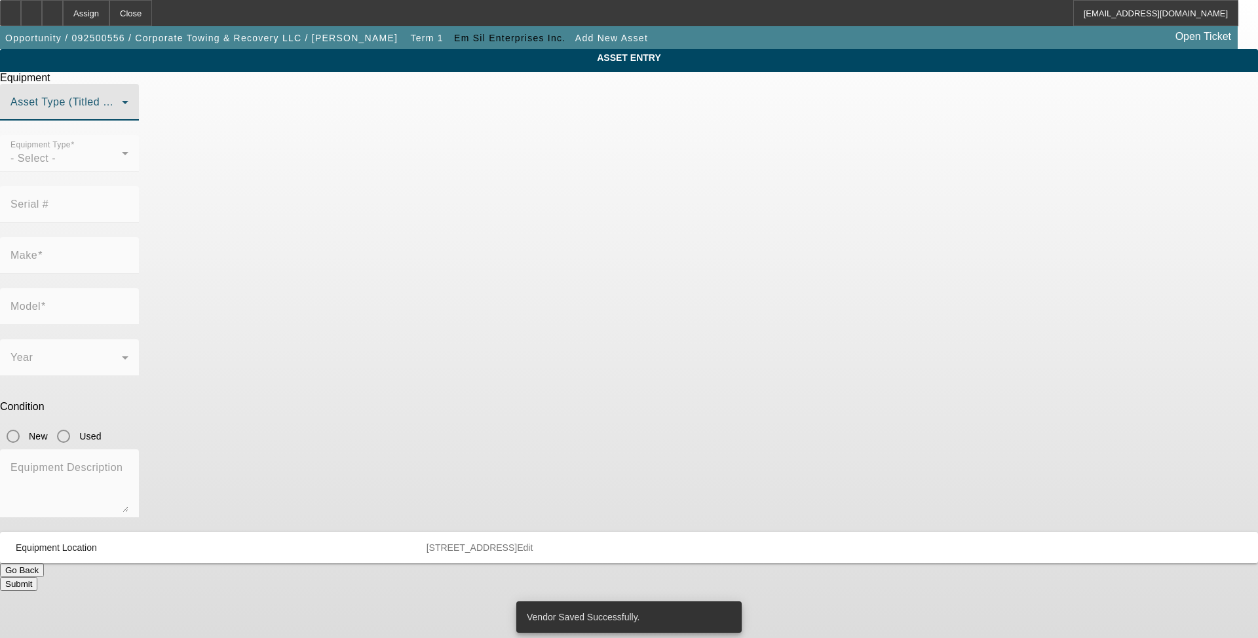
click at [122, 115] on span at bounding box center [65, 108] width 111 height 16
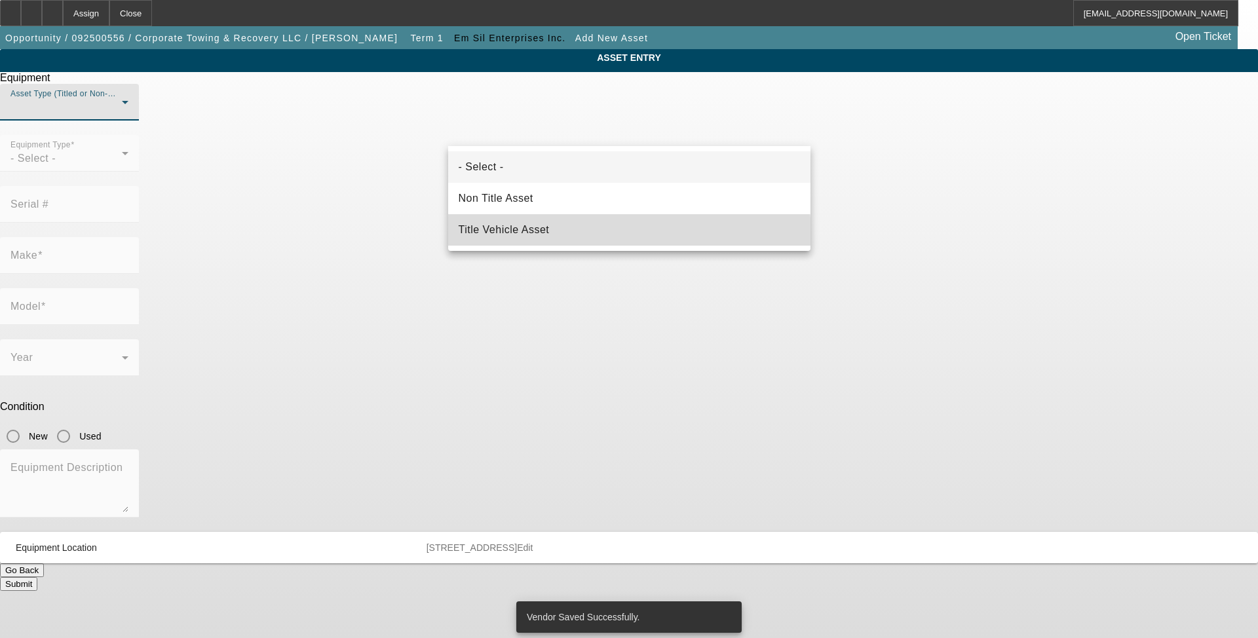
click at [543, 237] on span "Title Vehicle Asset" at bounding box center [504, 230] width 91 height 16
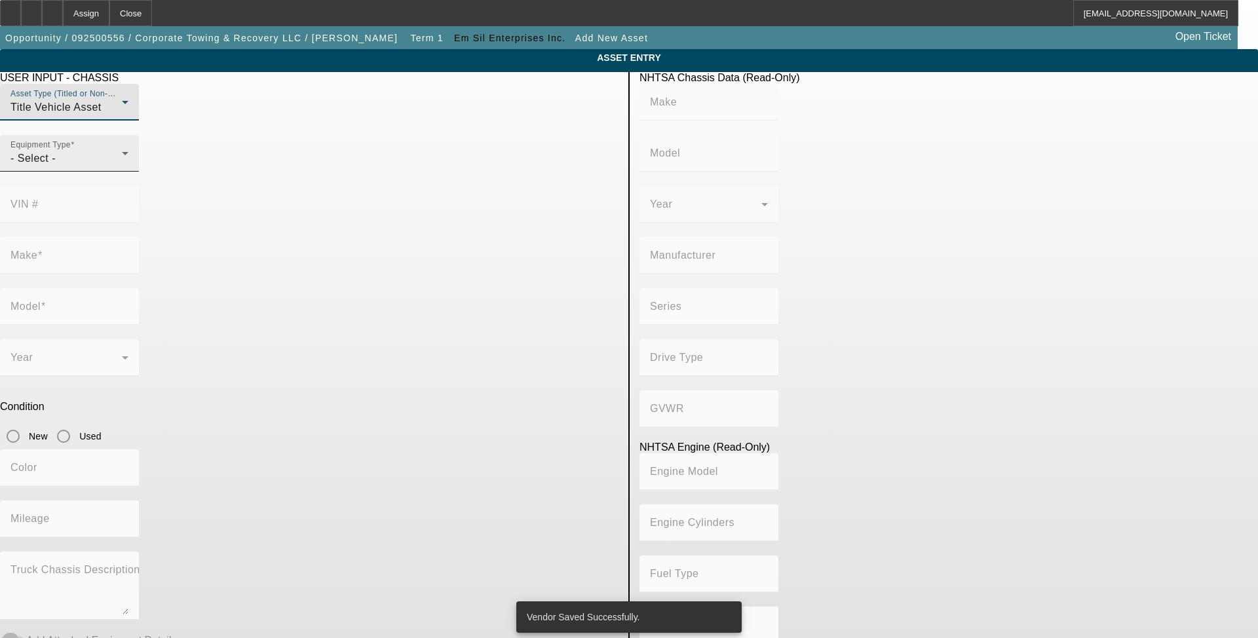
click at [122, 166] on div "- Select -" at bounding box center [65, 159] width 111 height 16
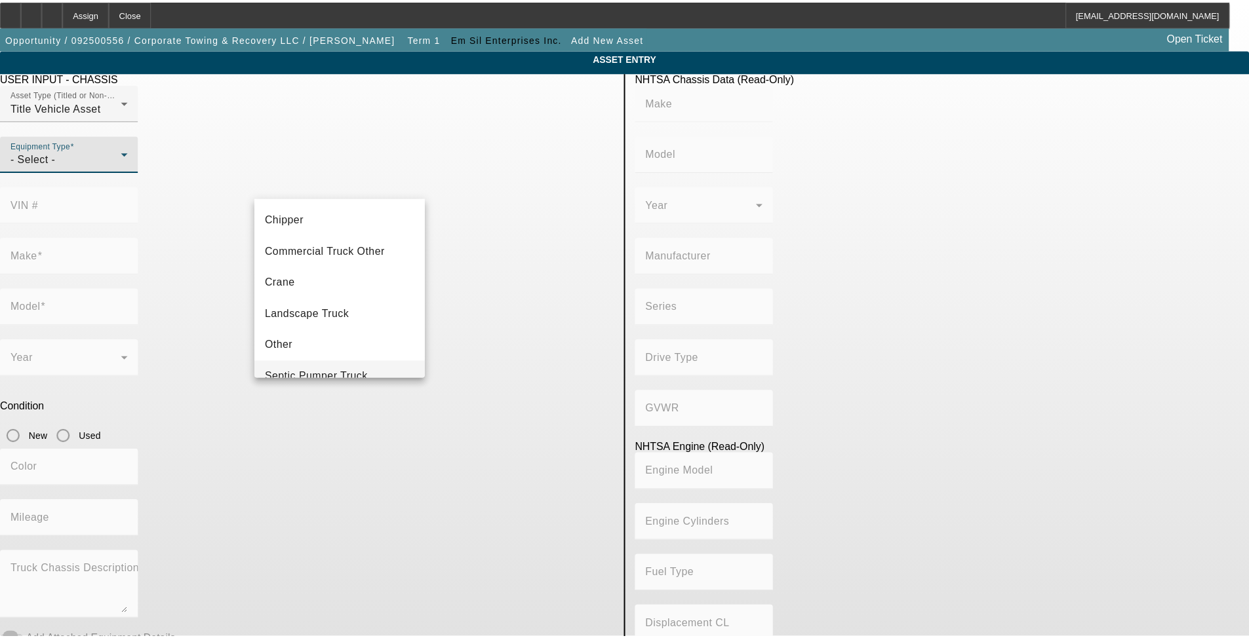
scroll to position [145, 0]
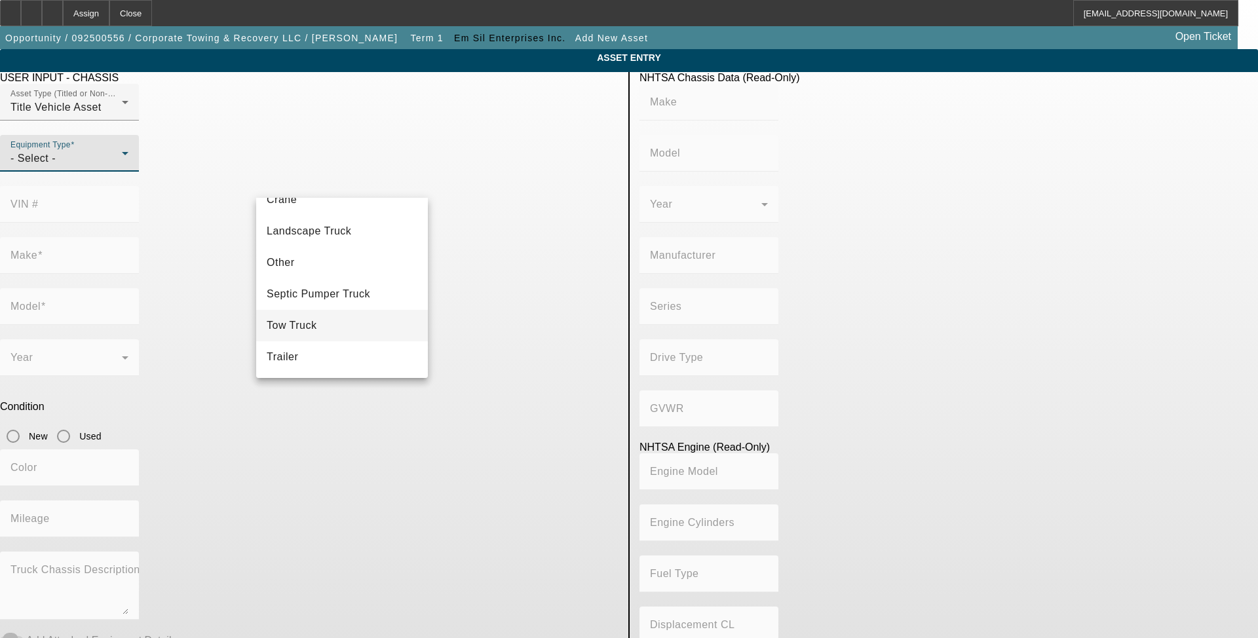
click at [324, 324] on mat-option "Tow Truck" at bounding box center [342, 325] width 172 height 31
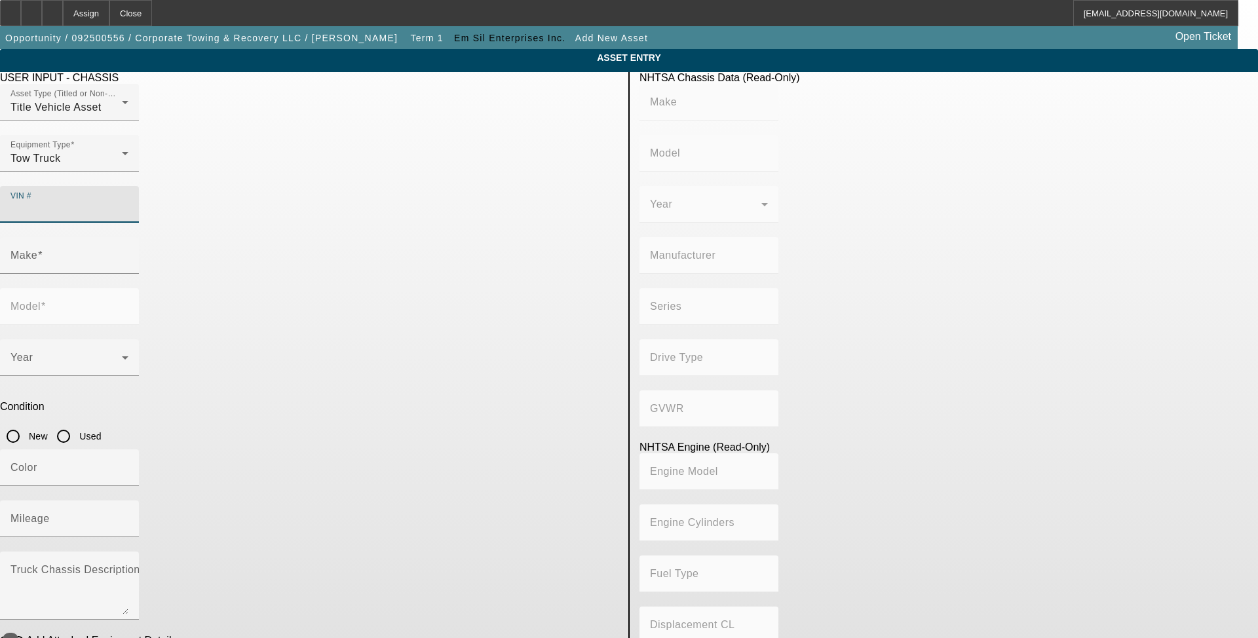
click at [128, 202] on input "VIN #" at bounding box center [69, 210] width 118 height 16
type input "3c7wrkal7tg175871"
type input "RAM"
type input "4500"
type input "CHRYSLER DE MEXICO TOLUCA"
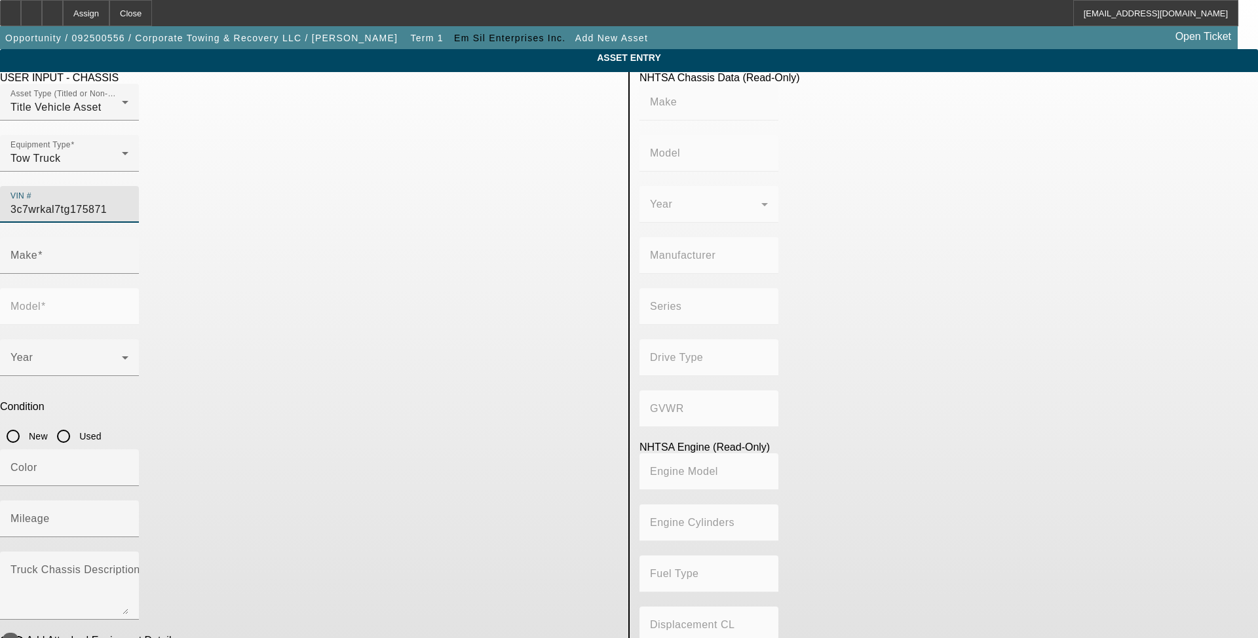
type input "4x2"
type input "6"
type input "Diesel"
type input "408.85908543470"
type input "6.7"
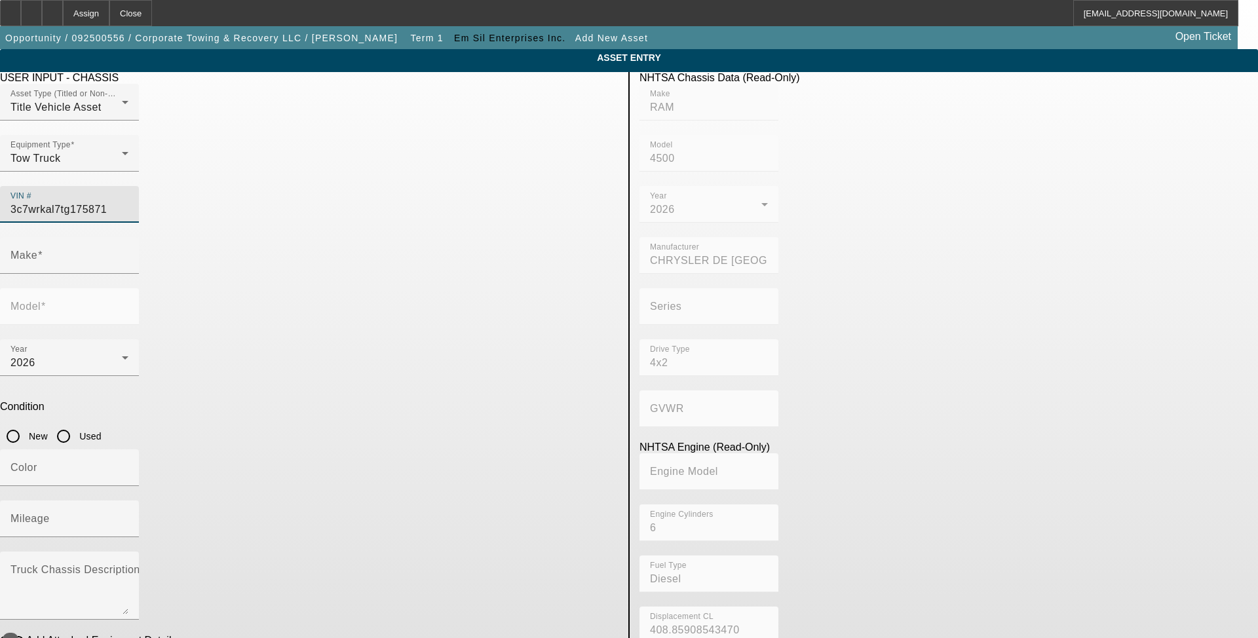
type input "RAM"
type input "4500"
type input "3C7WRKAL7TG175871"
click at [26, 423] on input "New" at bounding box center [13, 436] width 26 height 26
radio input "true"
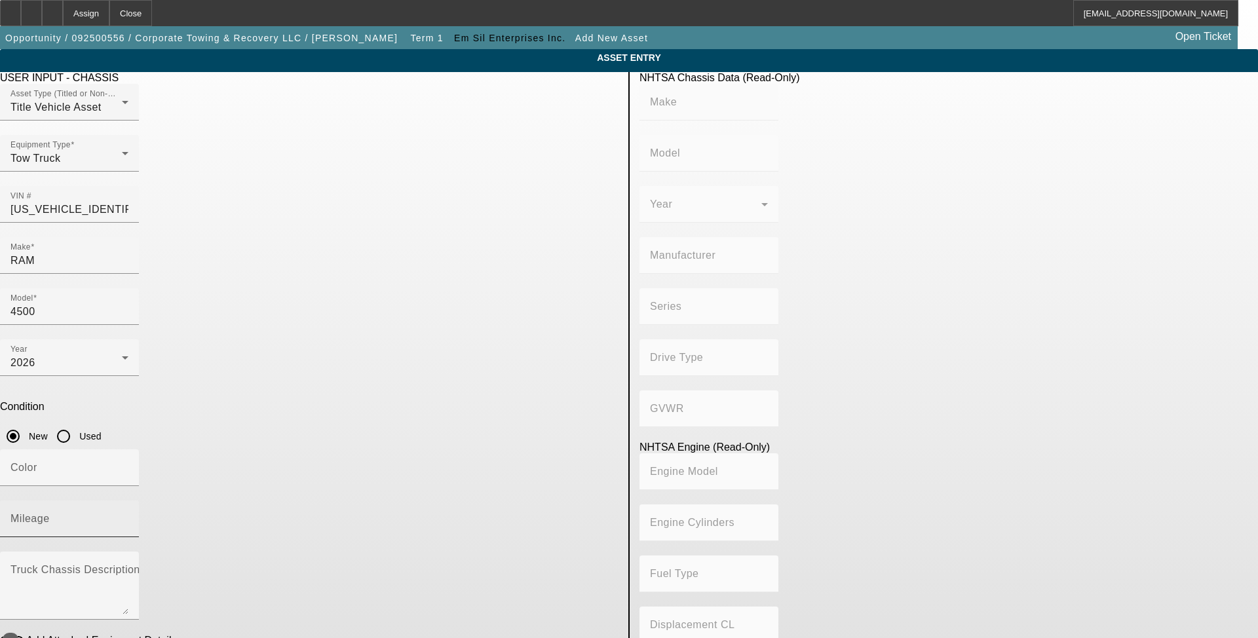
click at [50, 513] on mat-label "Mileage" at bounding box center [29, 518] width 39 height 11
click at [128, 516] on input "Mileage" at bounding box center [69, 524] width 118 height 16
type input "RAM"
type input "4500"
type input "CHRYSLER DE MEXICO TOLUCA"
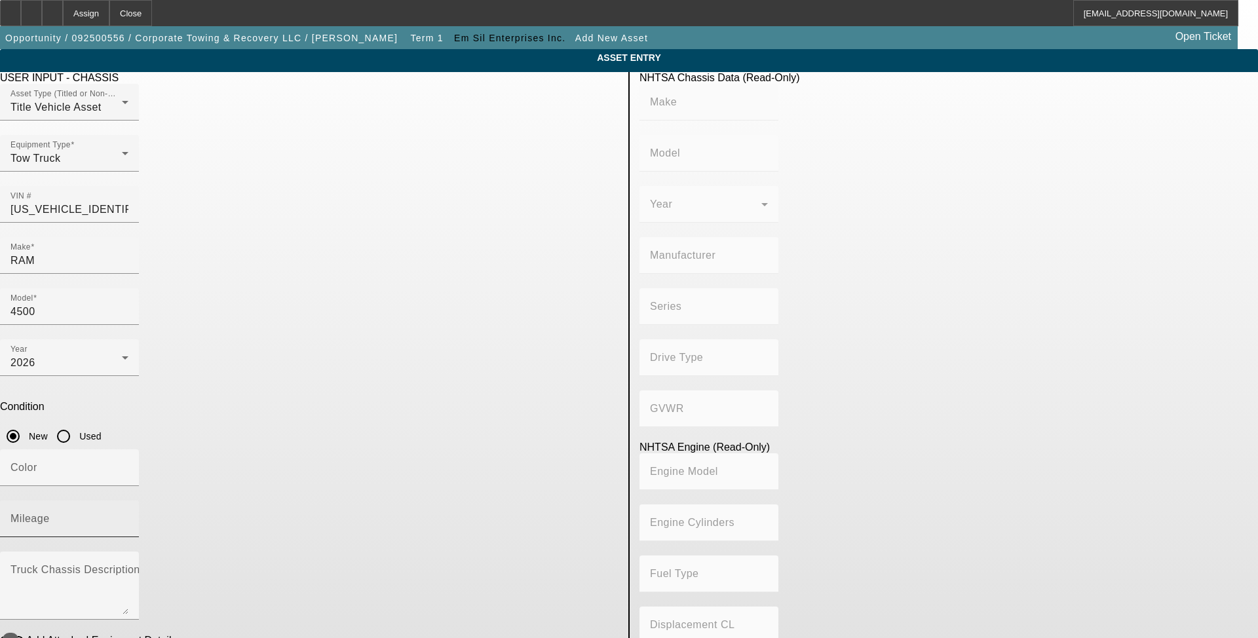
type input "4x2"
type input "6"
type input "Diesel"
type input "408.85908543470"
type input "6.7"
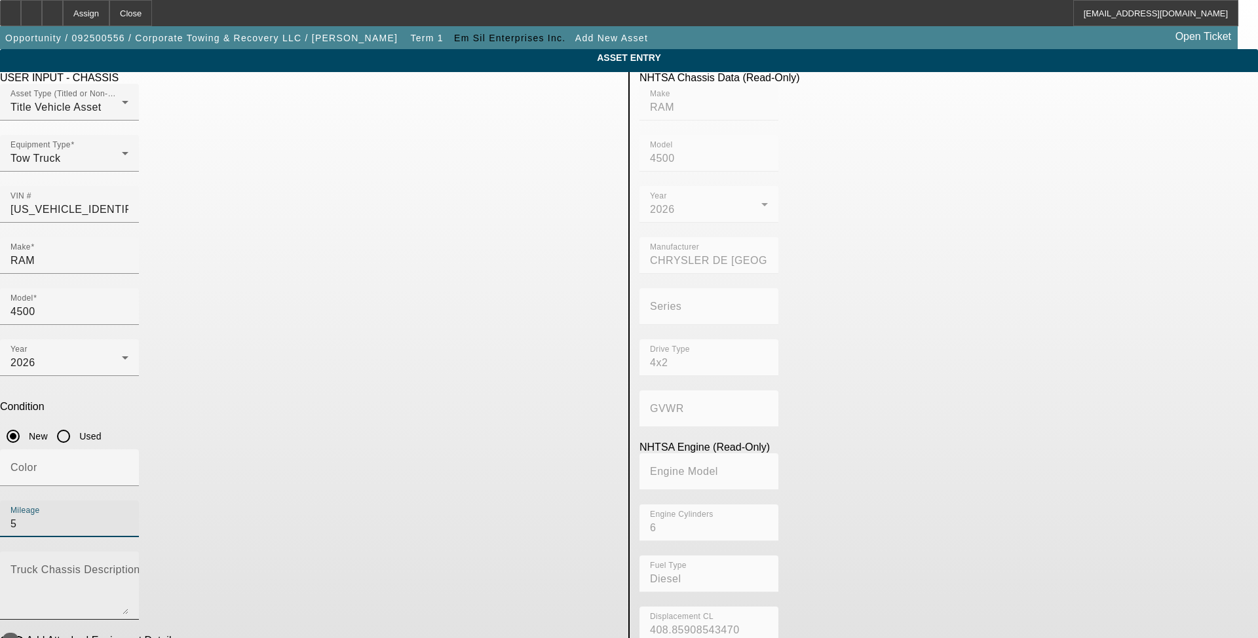
type input "5"
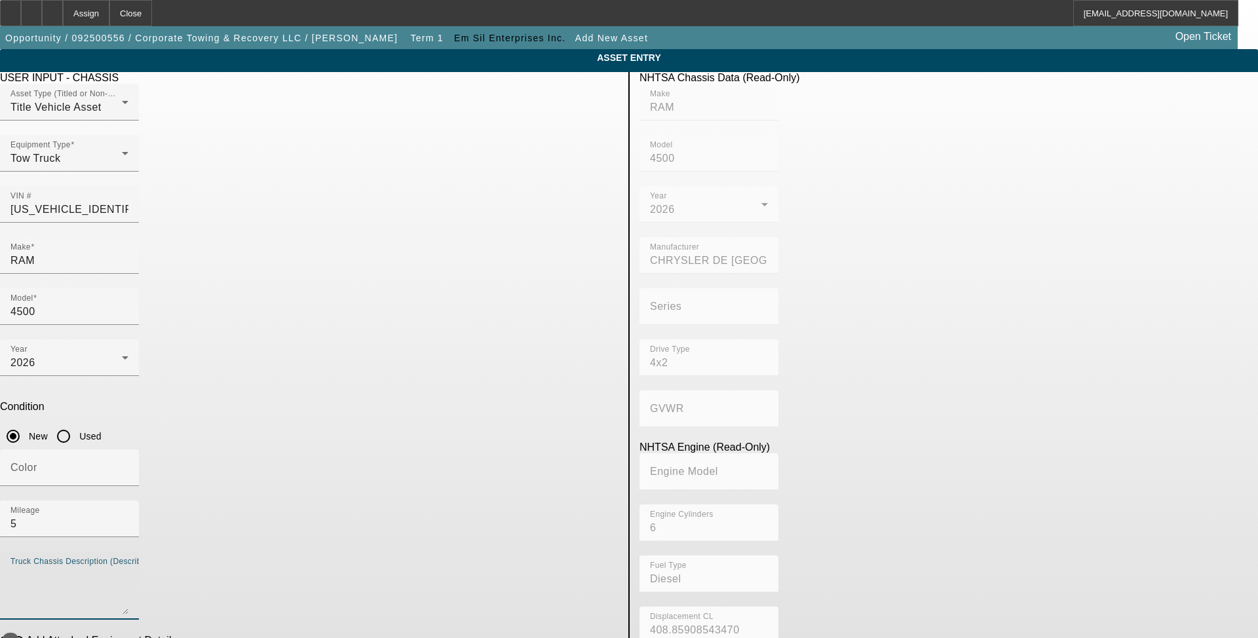
click at [128, 568] on textarea "Truck Chassis Description (Describe the truck chassis only)" at bounding box center [69, 591] width 118 height 47
drag, startPoint x: 378, startPoint y: 406, endPoint x: 229, endPoint y: 394, distance: 148.7
click at [229, 394] on app-asset-collateral-manage "ASSET ENTRY USER INPUT - CHASSIS Asset Type (Titled or Non-Titled) Title Vehicl…" at bounding box center [629, 412] width 1258 height 727
type textarea "Ram"
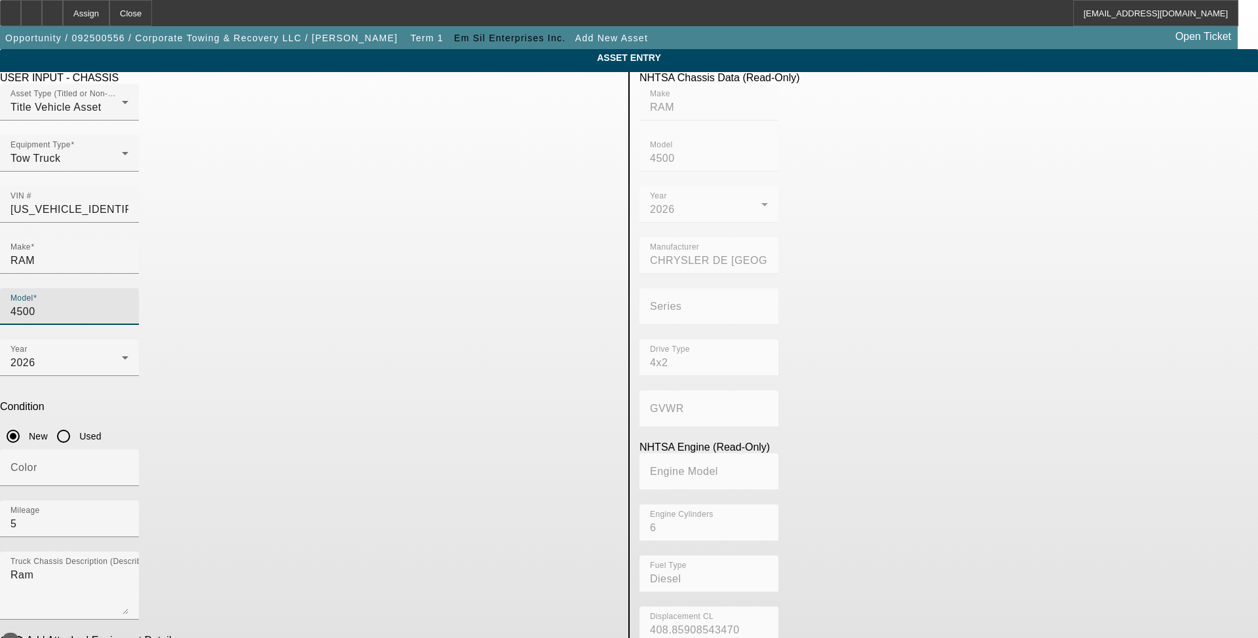
drag, startPoint x: 488, startPoint y: 237, endPoint x: 445, endPoint y: 237, distance: 43.3
click at [445, 288] on div "Model 4500" at bounding box center [309, 313] width 619 height 51
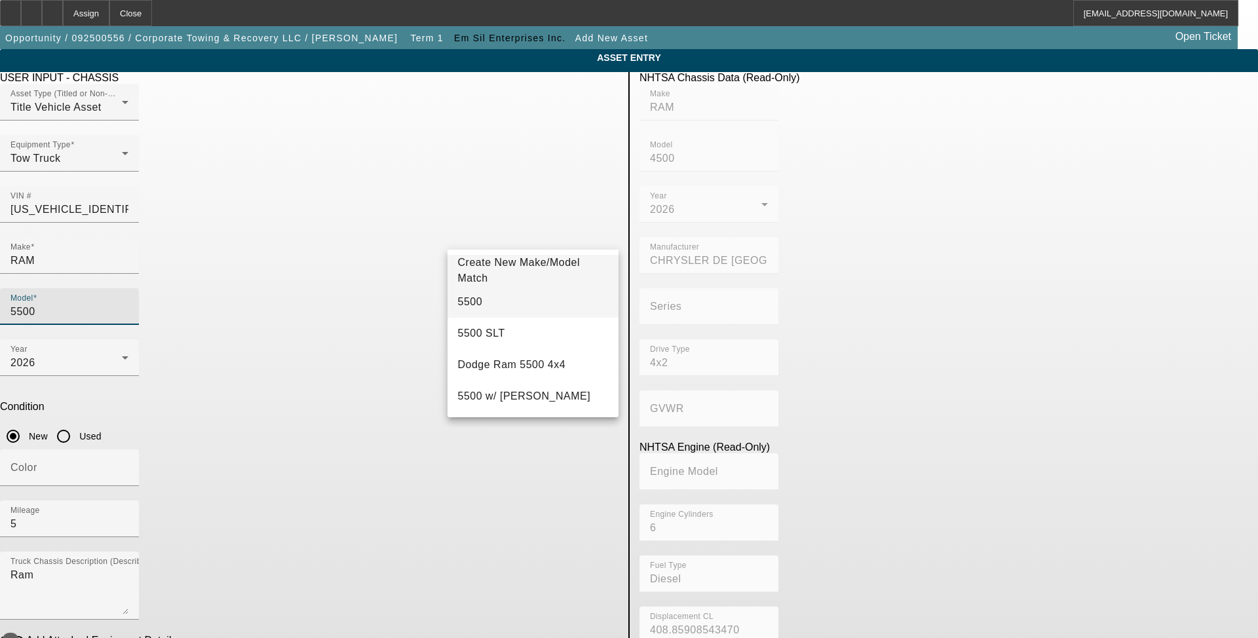
type input "5500"
click at [477, 294] on span "5500" at bounding box center [470, 302] width 25 height 16
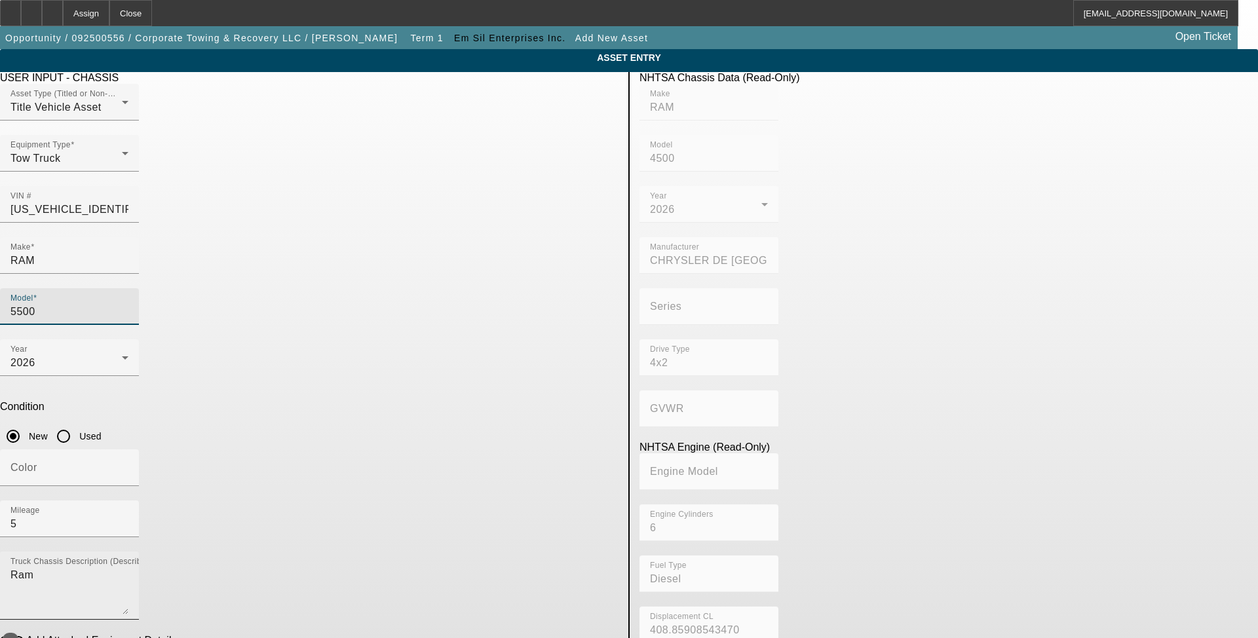
click at [128, 568] on textarea "Ram" at bounding box center [69, 591] width 118 height 47
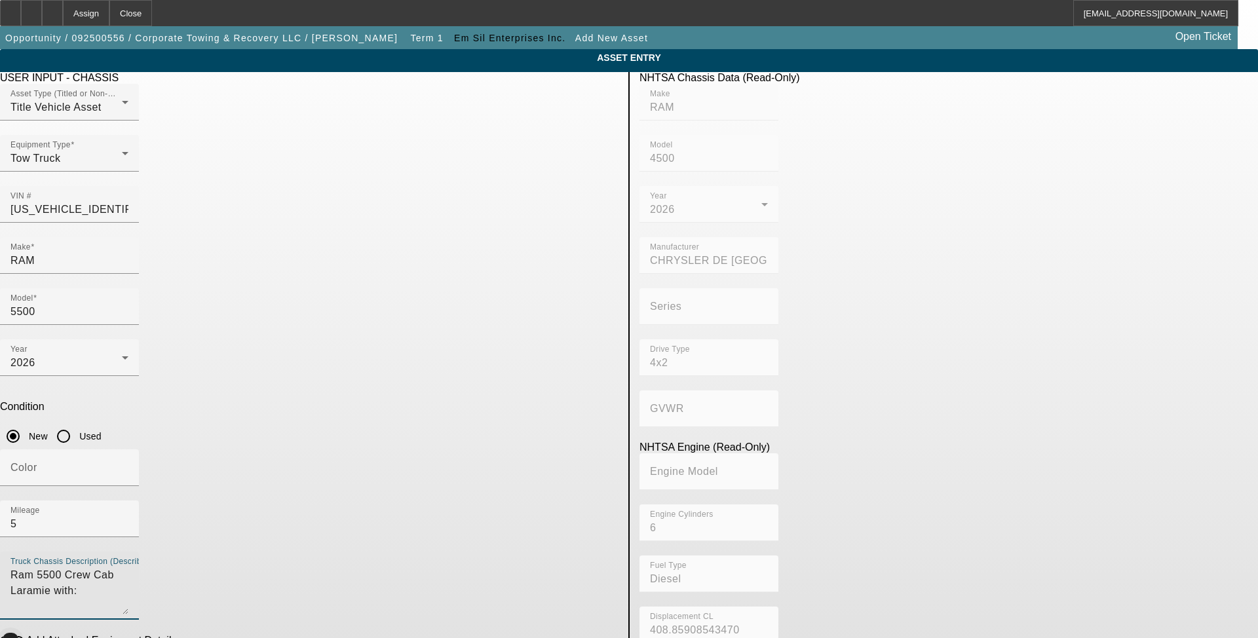
type textarea "Ram 5500 Crew Cab Laramie with:"
click at [16, 627] on icon "button" at bounding box center [11, 641] width 12 height 12
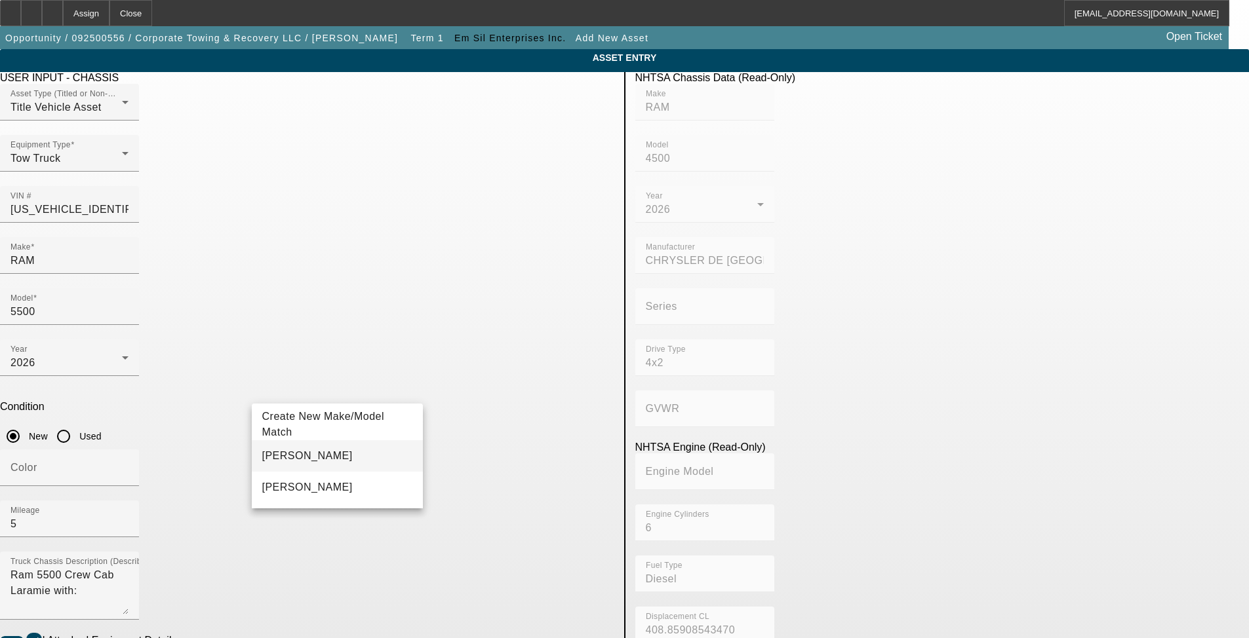
click at [326, 455] on mat-option "Jerr-Dan" at bounding box center [338, 455] width 172 height 31
type input "Jerr-Dan"
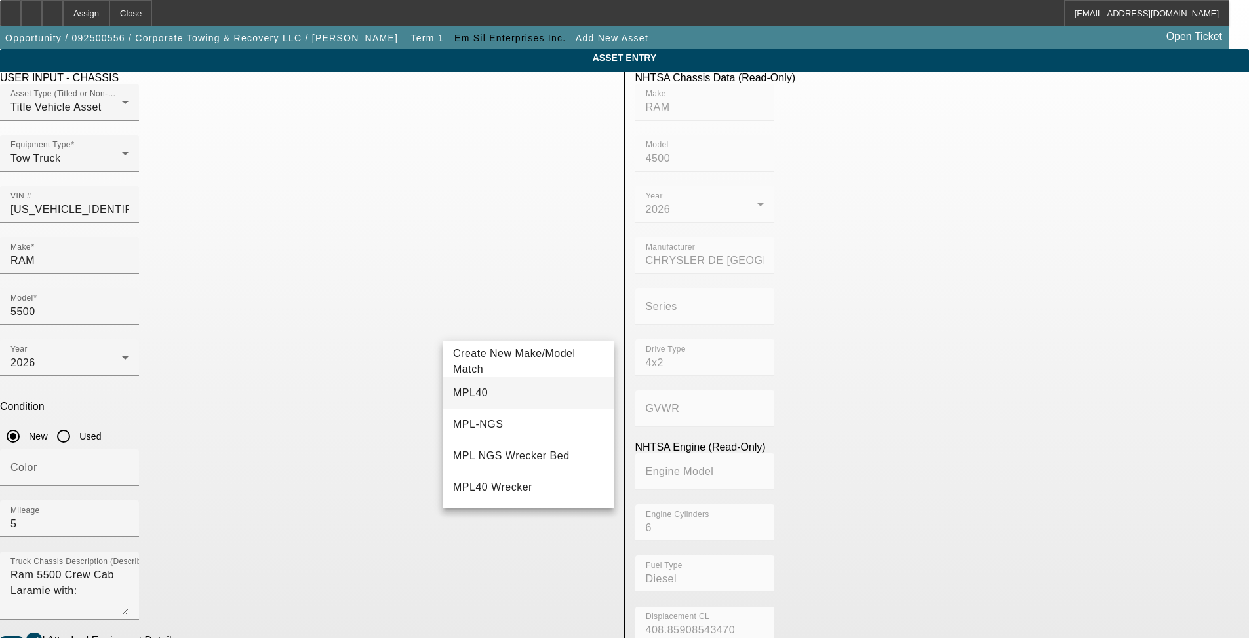
click at [496, 393] on mat-option "MPL40" at bounding box center [528, 393] width 172 height 31
type input "MPL40"
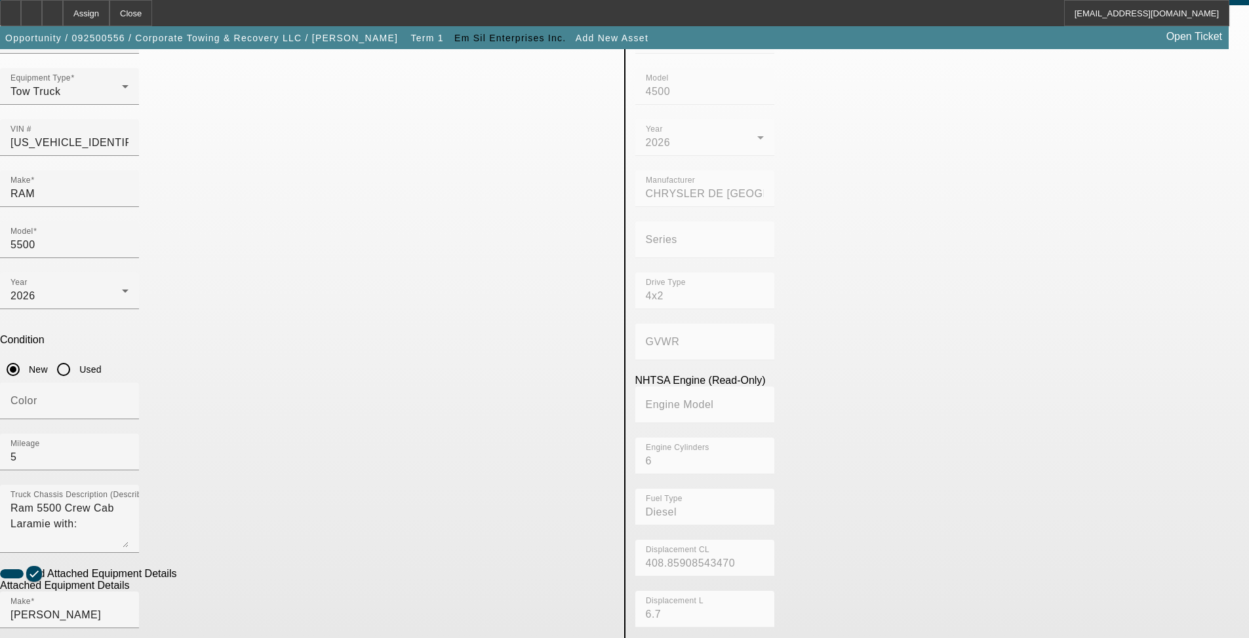
scroll to position [131, 0]
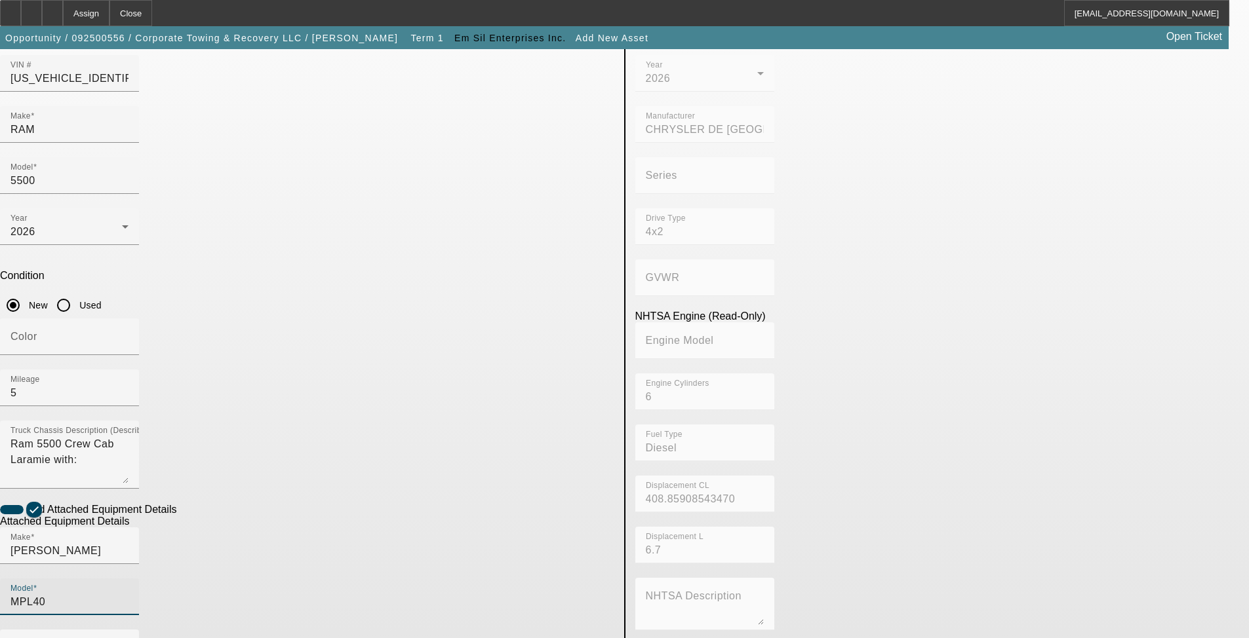
radio input "true"
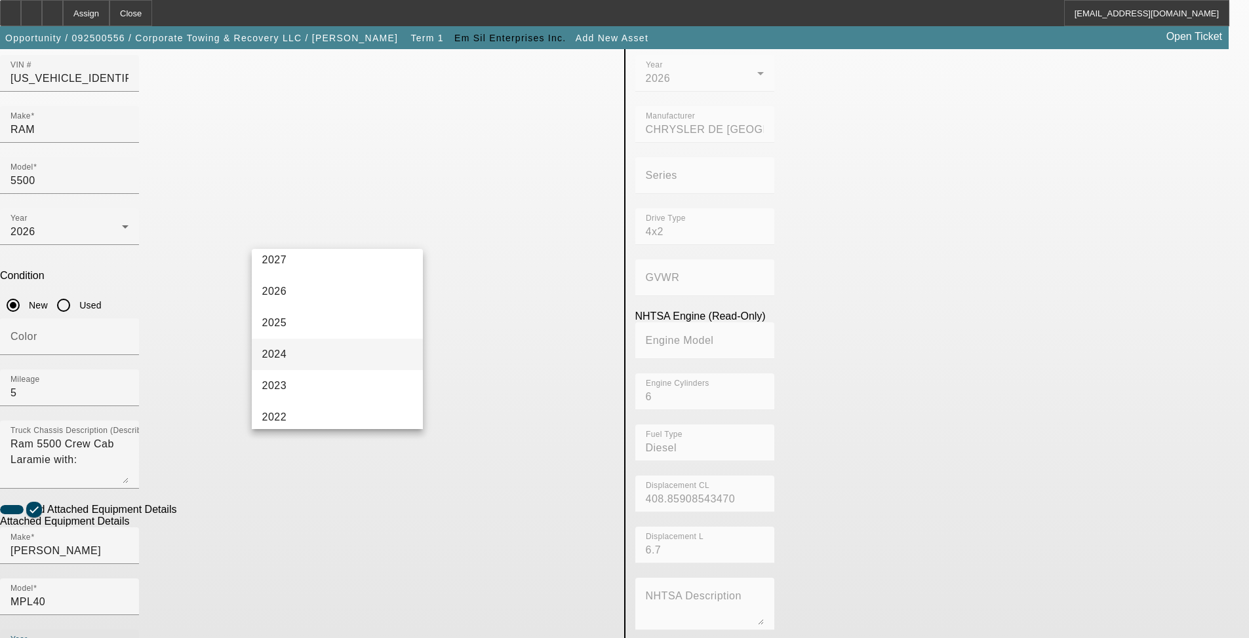
scroll to position [0, 0]
click at [307, 333] on mat-option "2026" at bounding box center [338, 332] width 172 height 31
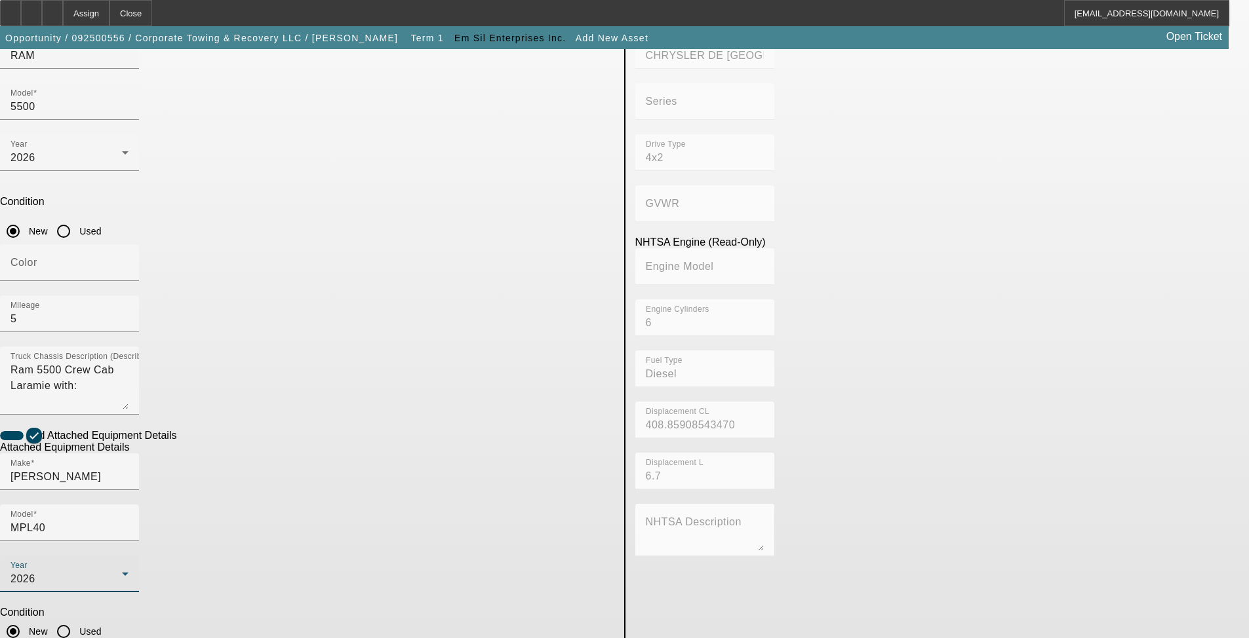
scroll to position [206, 0]
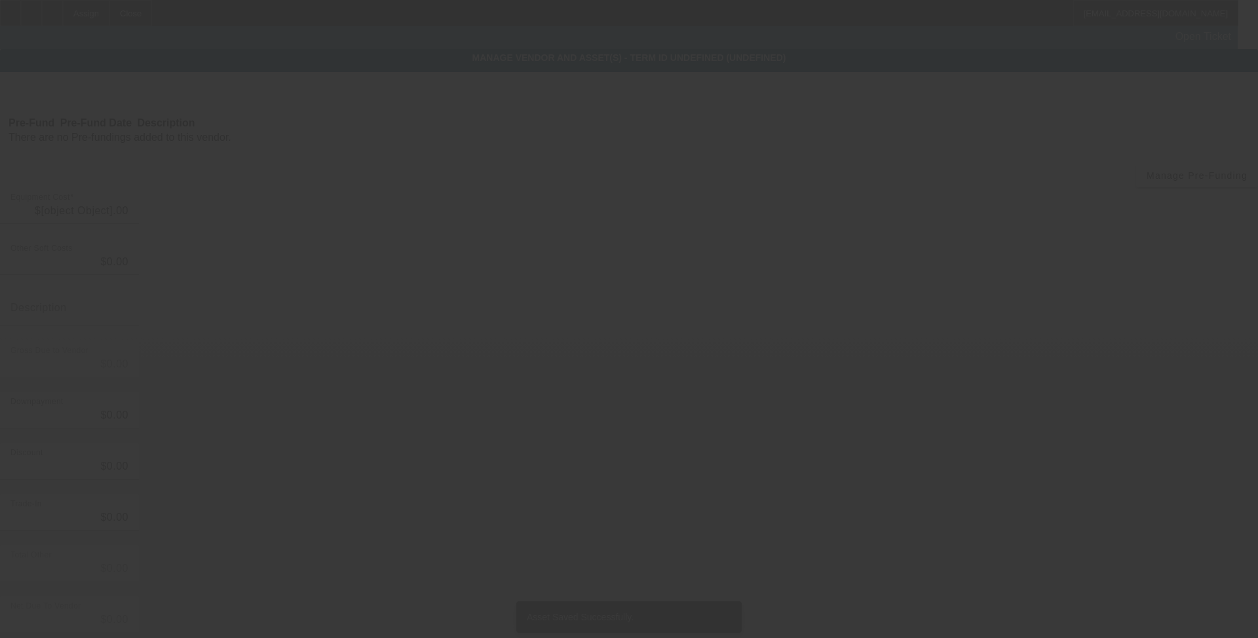
type input "$160,376.98"
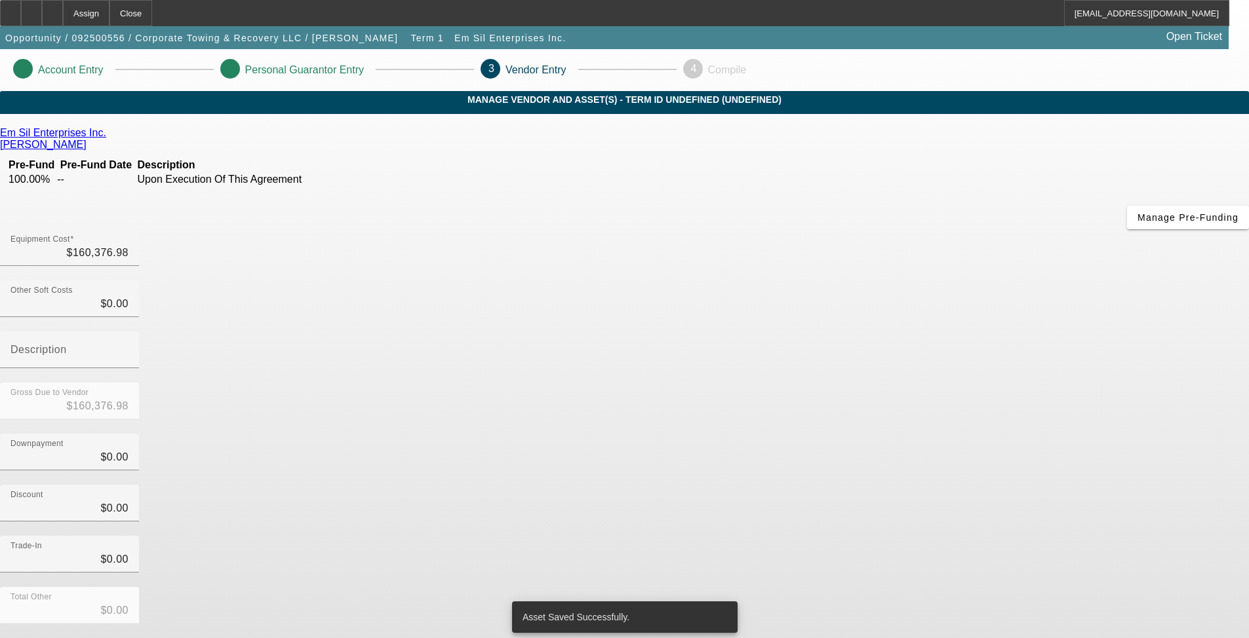
drag, startPoint x: 892, startPoint y: 566, endPoint x: 889, endPoint y: 572, distance: 7.1
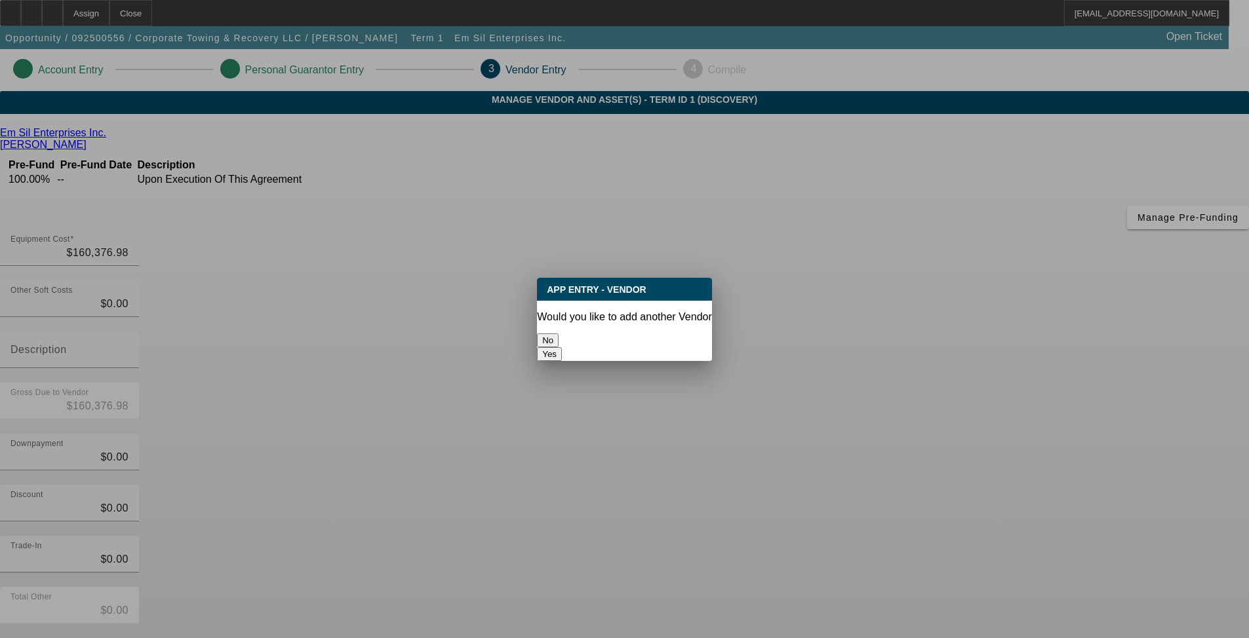
click at [558, 340] on button "No" at bounding box center [548, 341] width 22 height 14
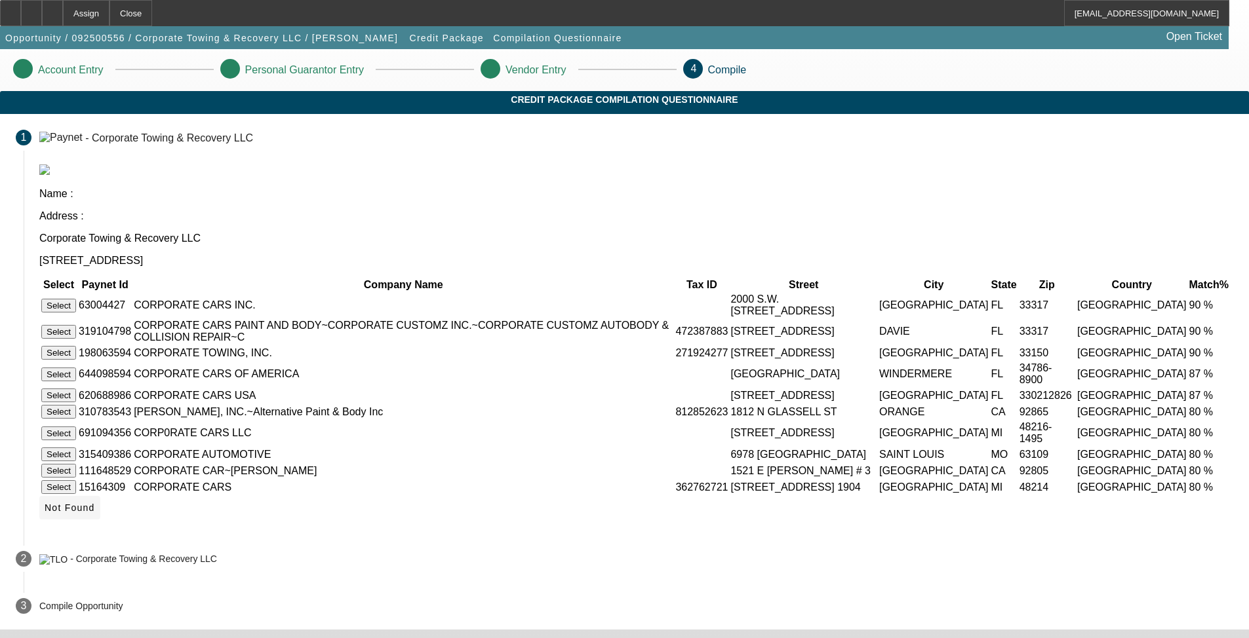
click at [95, 513] on span "Not Found" at bounding box center [70, 508] width 50 height 10
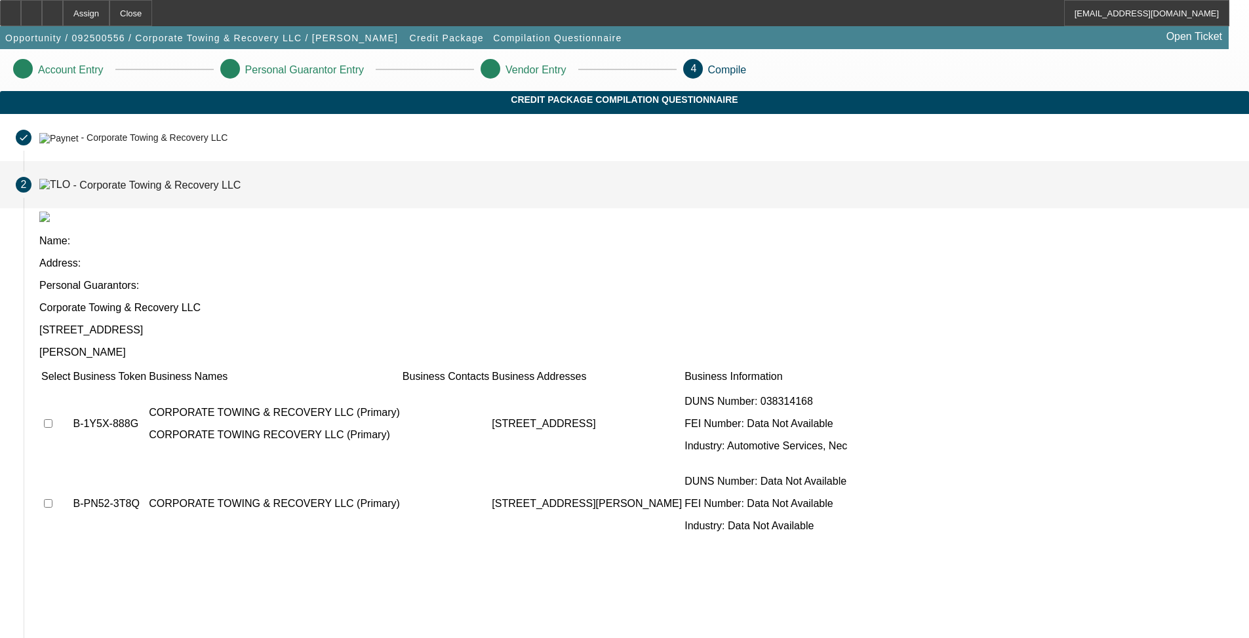
click at [52, 419] on input "checkbox" at bounding box center [48, 423] width 9 height 9
checkbox input "true"
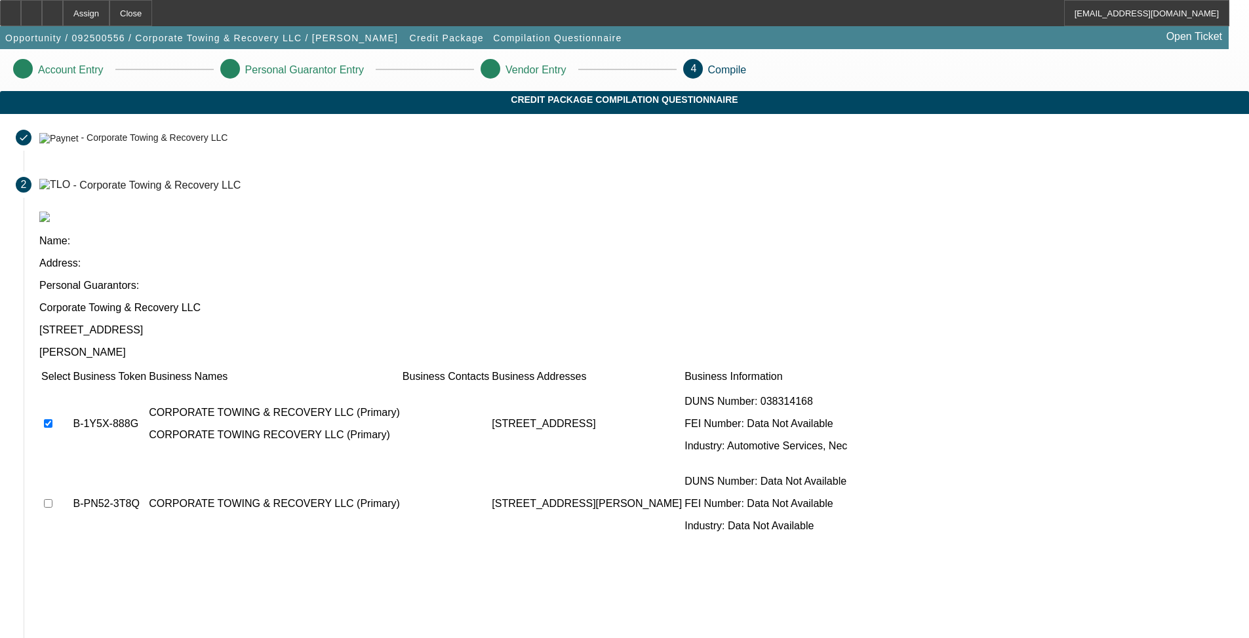
click at [52, 499] on input "checkbox" at bounding box center [48, 503] width 9 height 9
checkbox input "true"
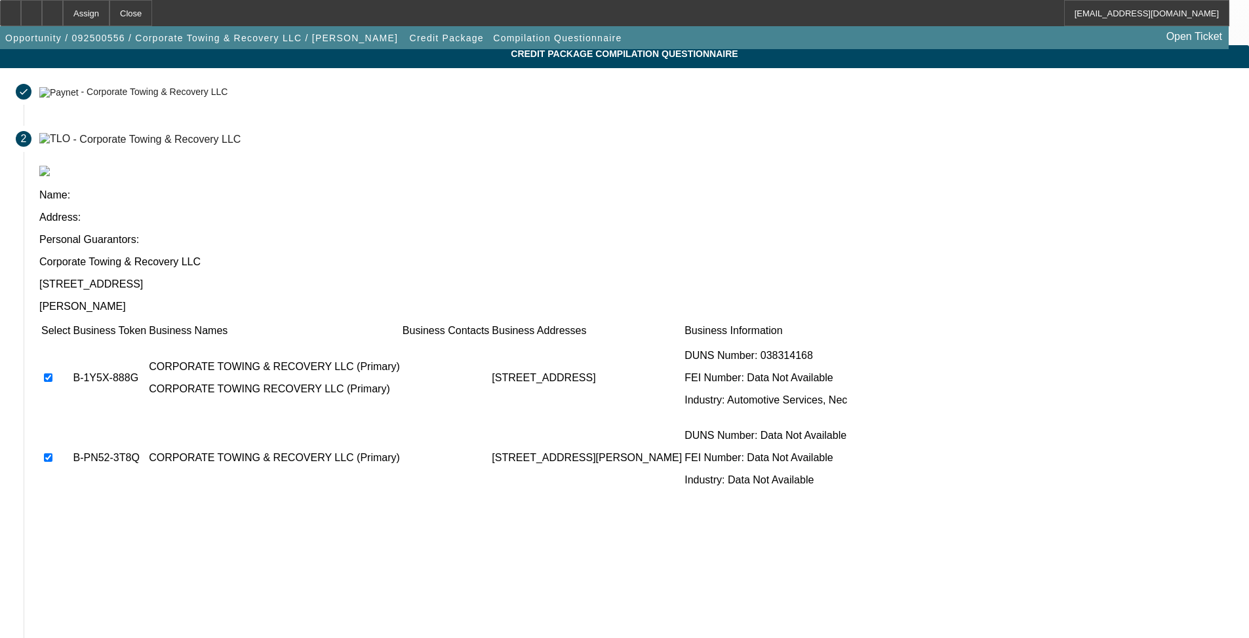
scroll to position [87, 0]
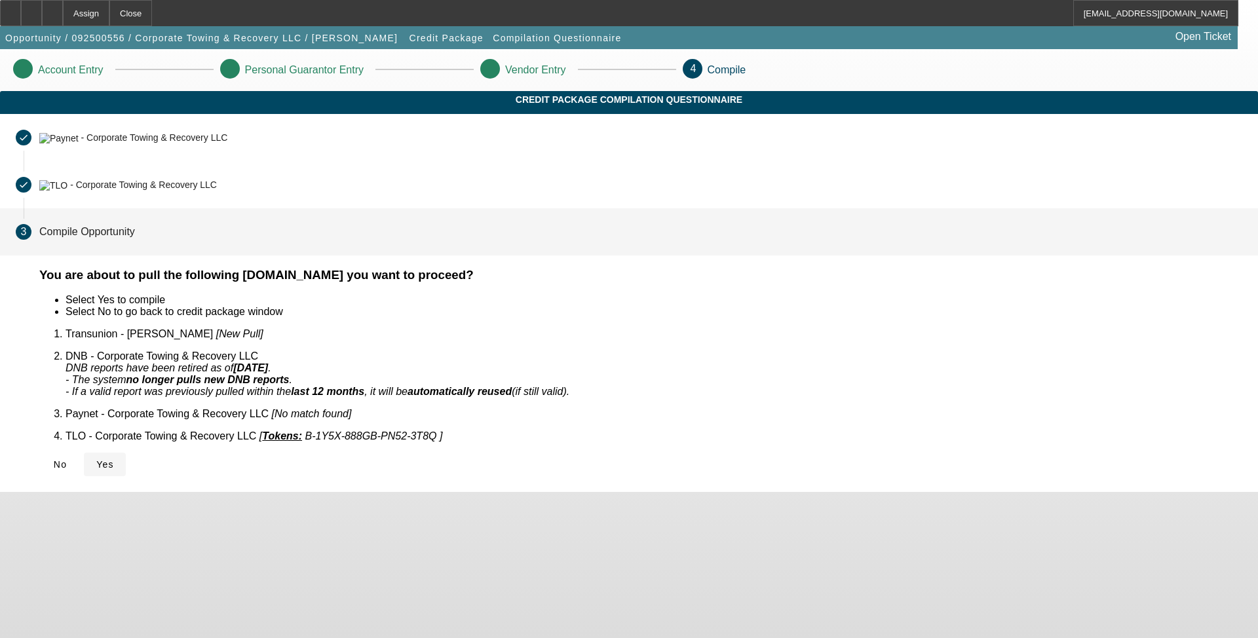
click at [114, 459] on span "Yes" at bounding box center [105, 464] width 18 height 10
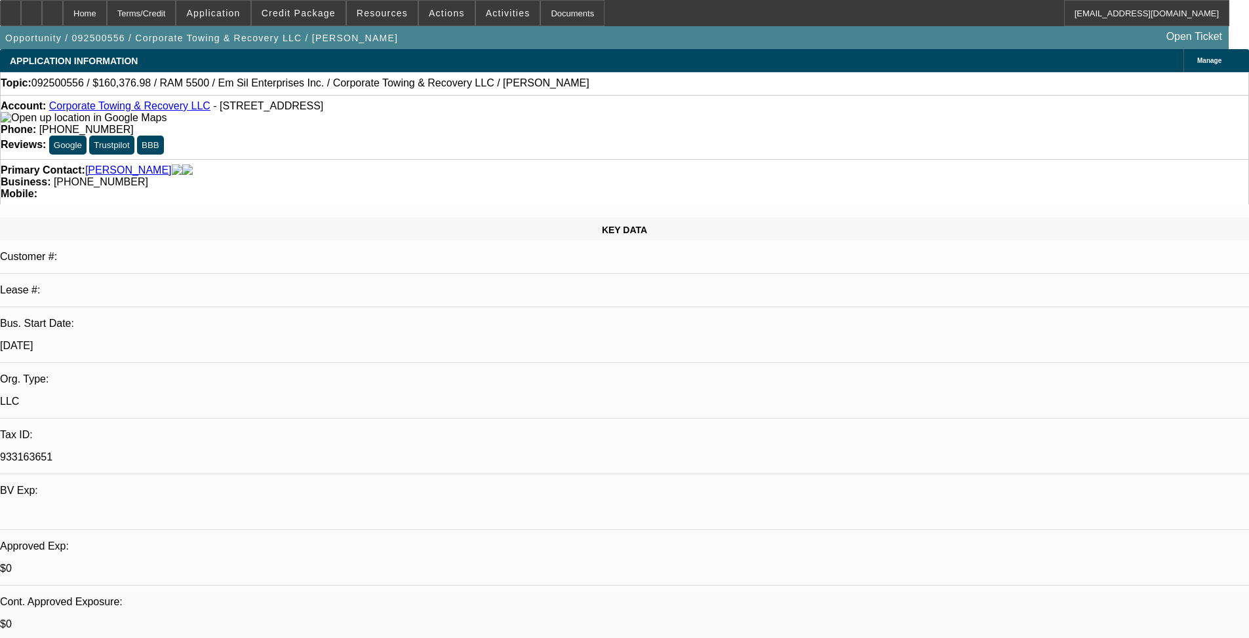
select select "0"
select select "2"
select select "0.1"
select select "4"
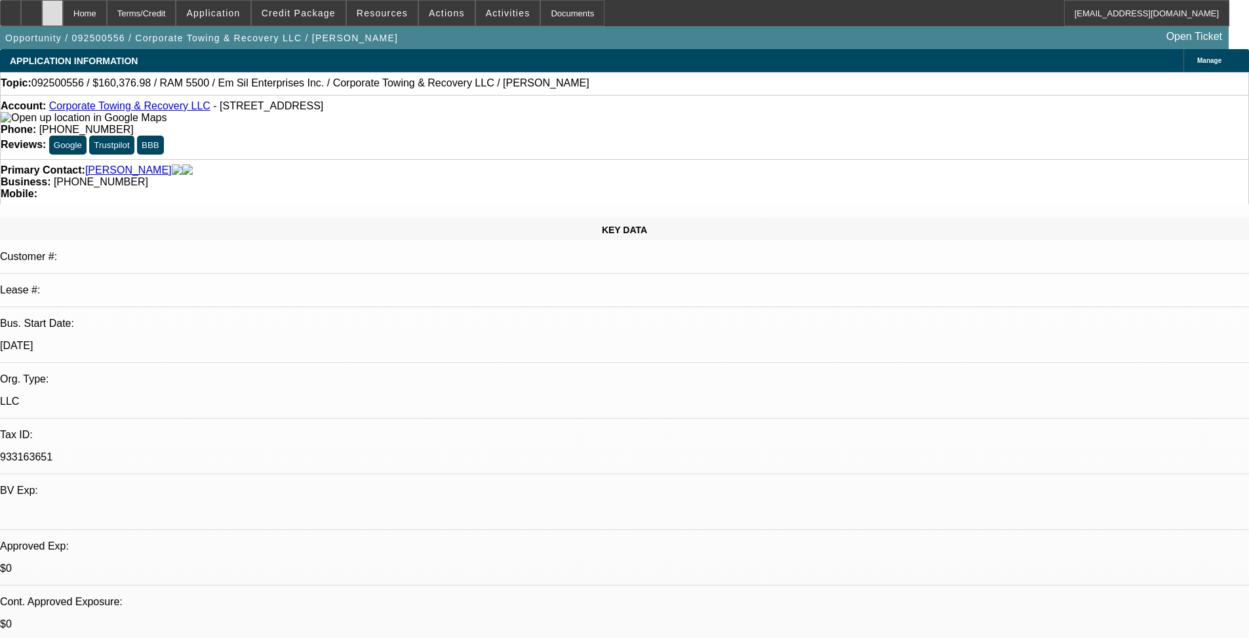
click at [63, 1] on div at bounding box center [52, 13] width 21 height 26
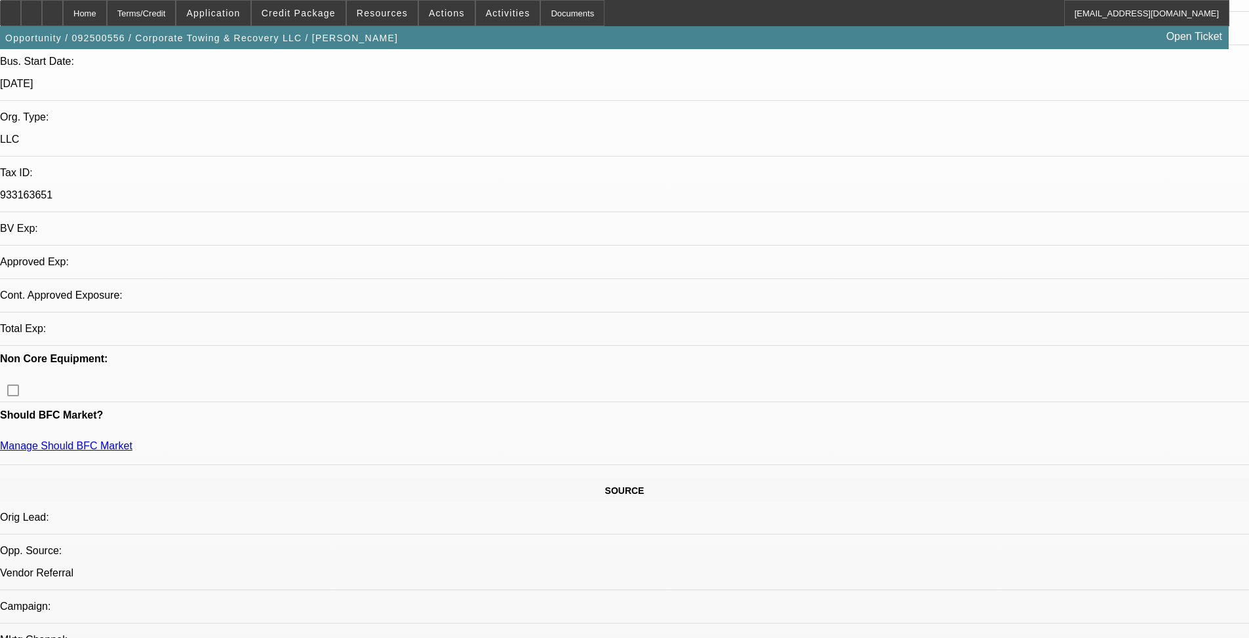
select select "0"
select select "2"
select select "0.1"
select select "4"
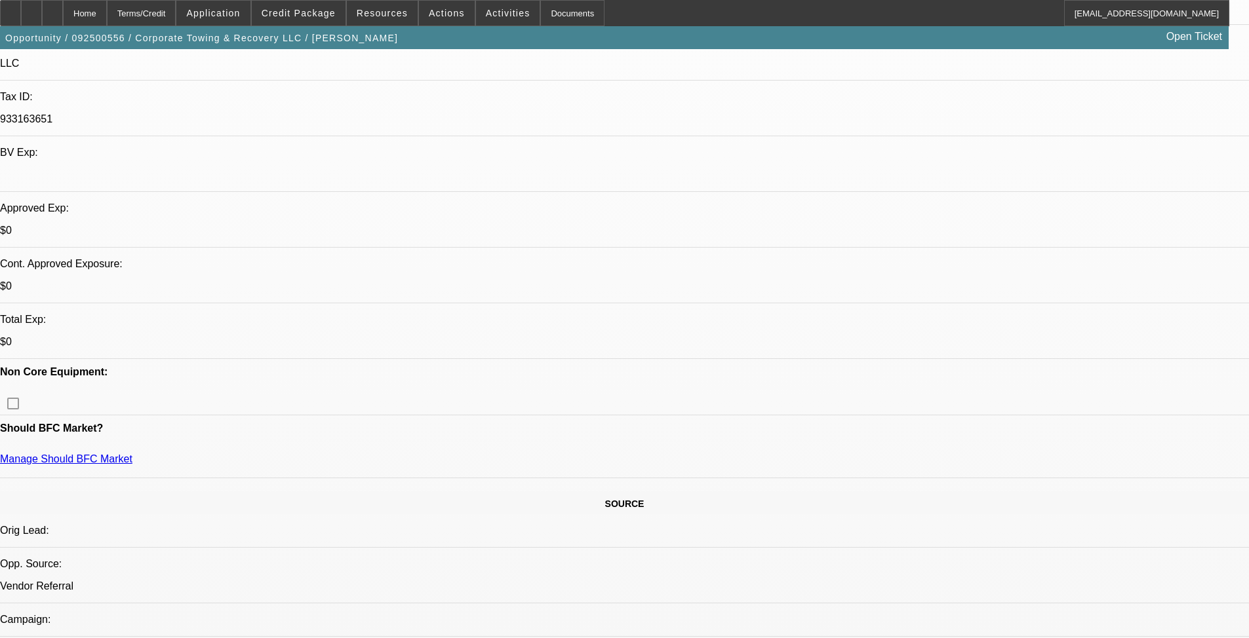
scroll to position [236, 0]
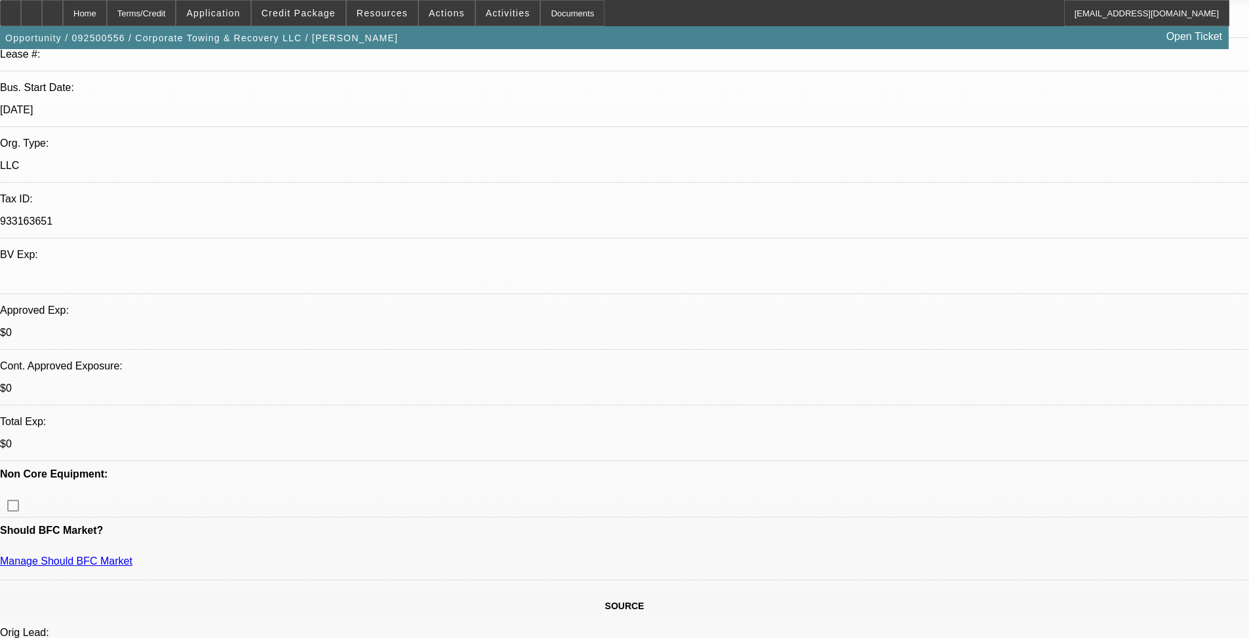
radio input "true"
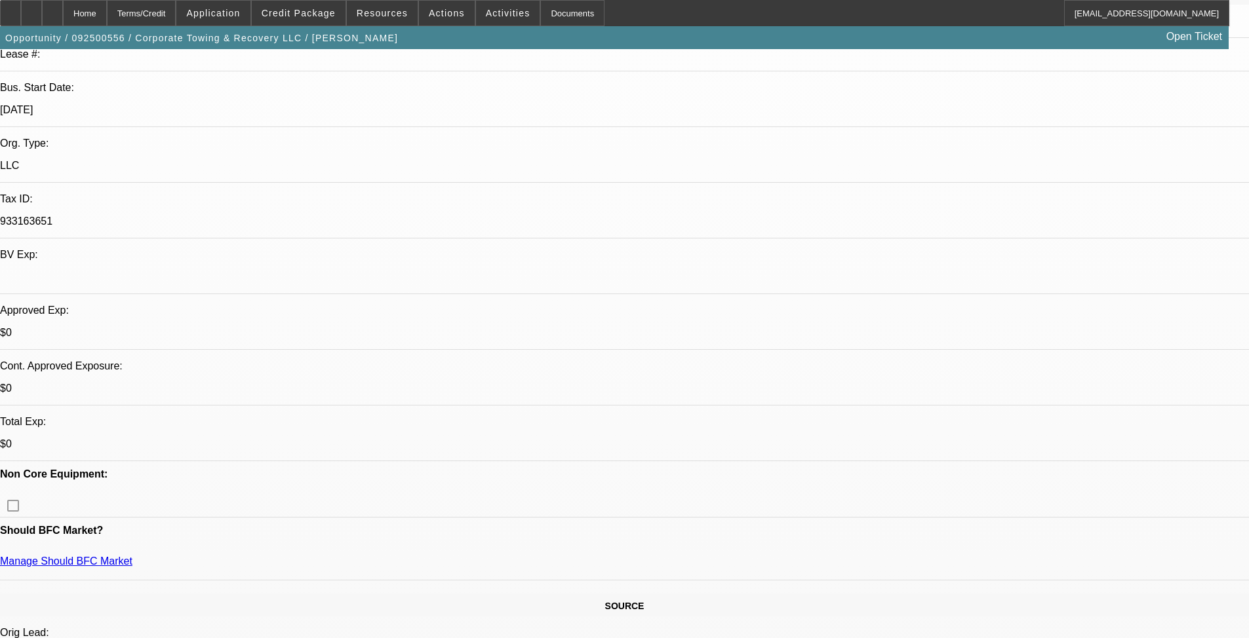
type textarea "Light credit, has $50K down--can he add a cosigner + that DP? Credits very ligh…"
radio input "true"
click at [288, 20] on span at bounding box center [299, 12] width 94 height 31
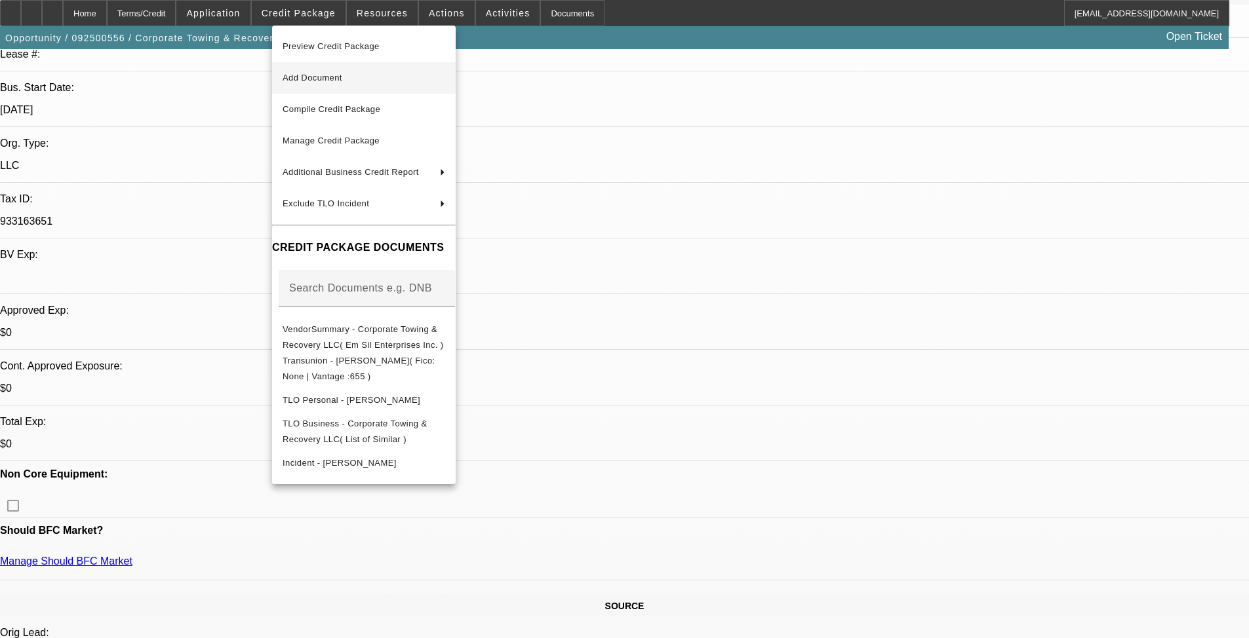
click at [322, 72] on span "Add Document" at bounding box center [363, 78] width 163 height 16
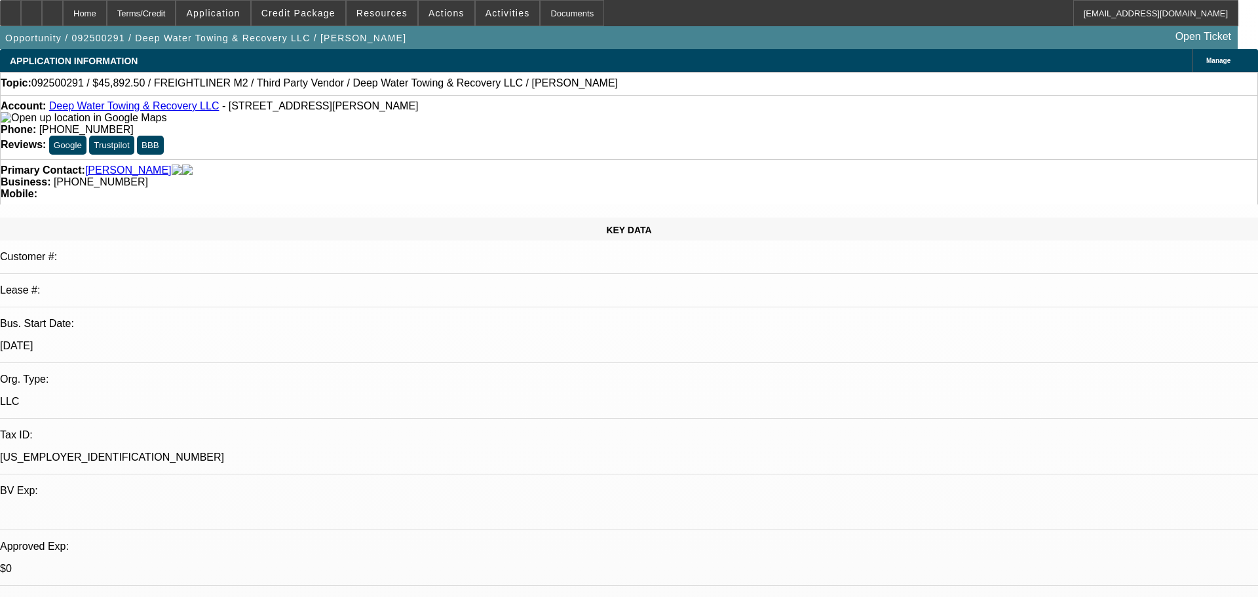
select select "0"
select select "6"
select select "0"
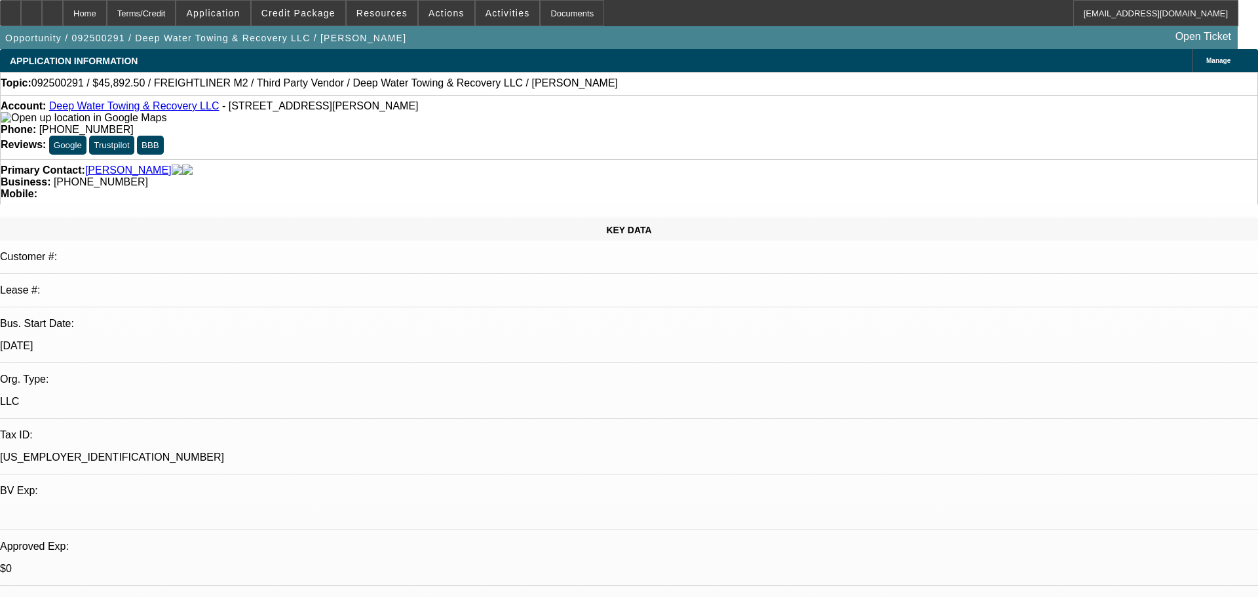
select select "0"
select select "6"
select select "0"
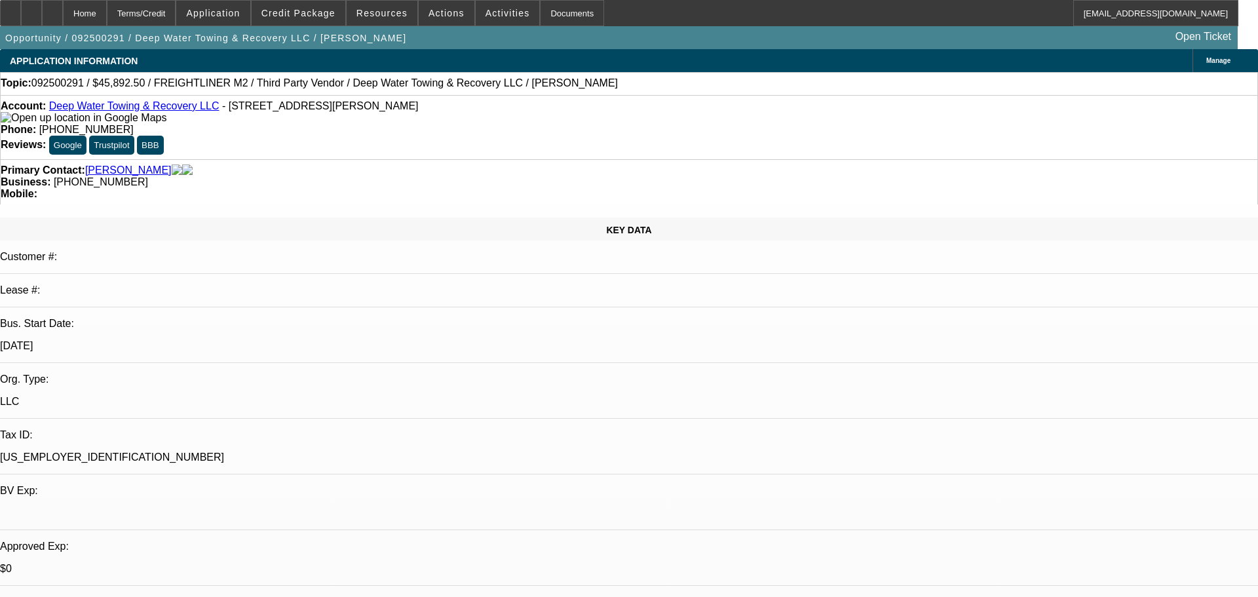
select select "0"
select select "6"
select select "0"
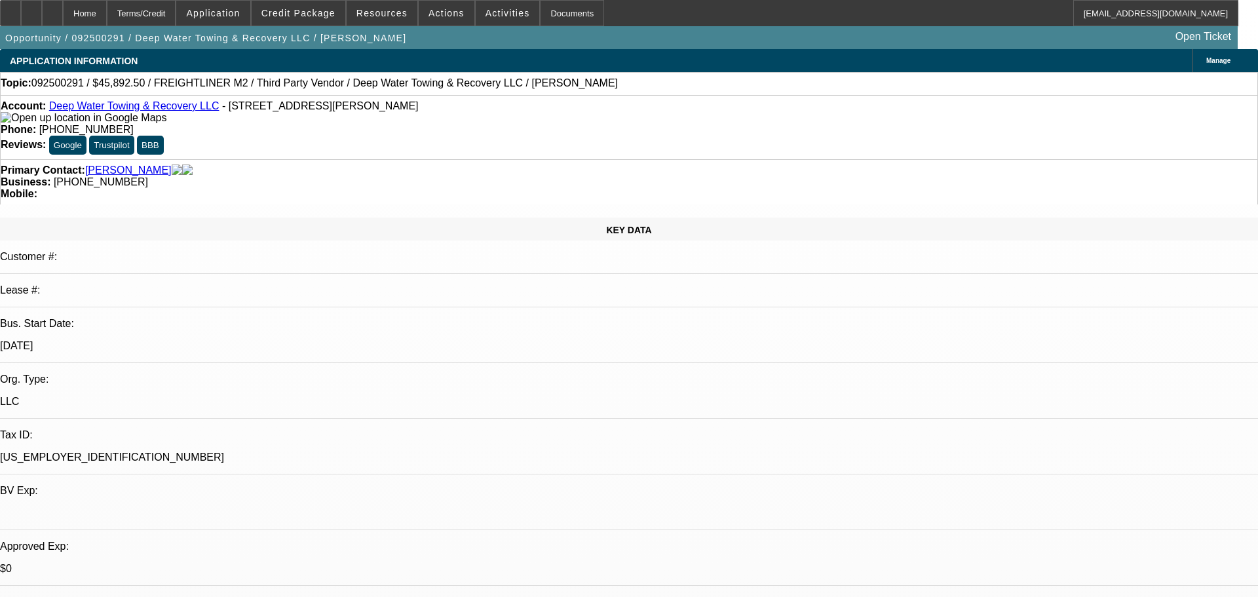
select select "6"
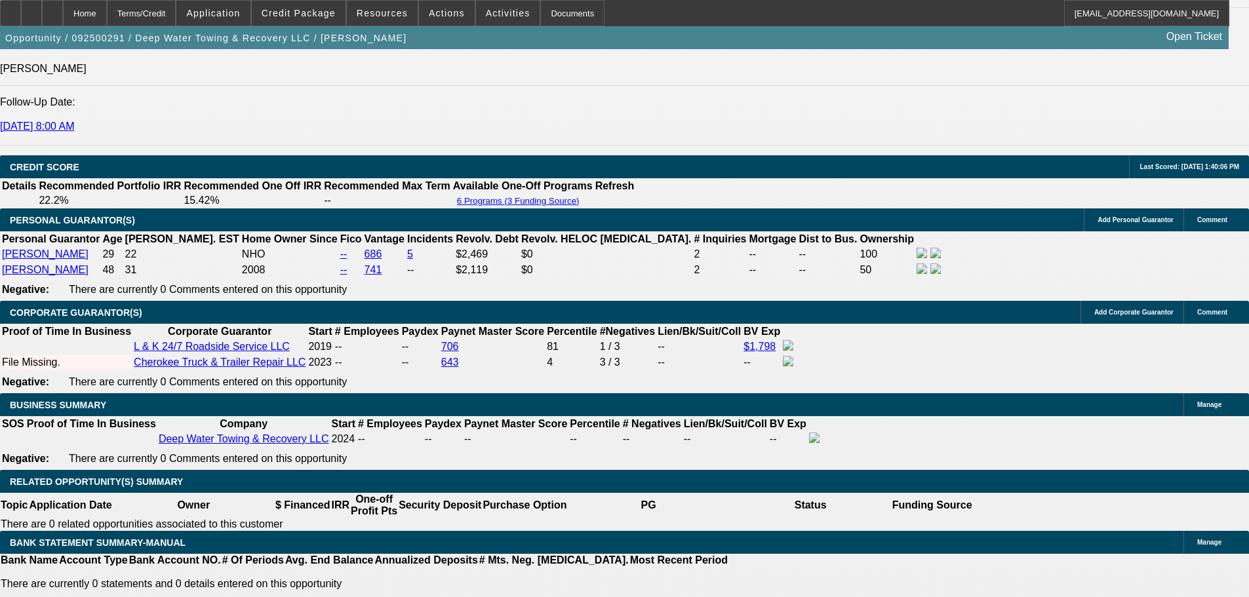
scroll to position [1901, 0]
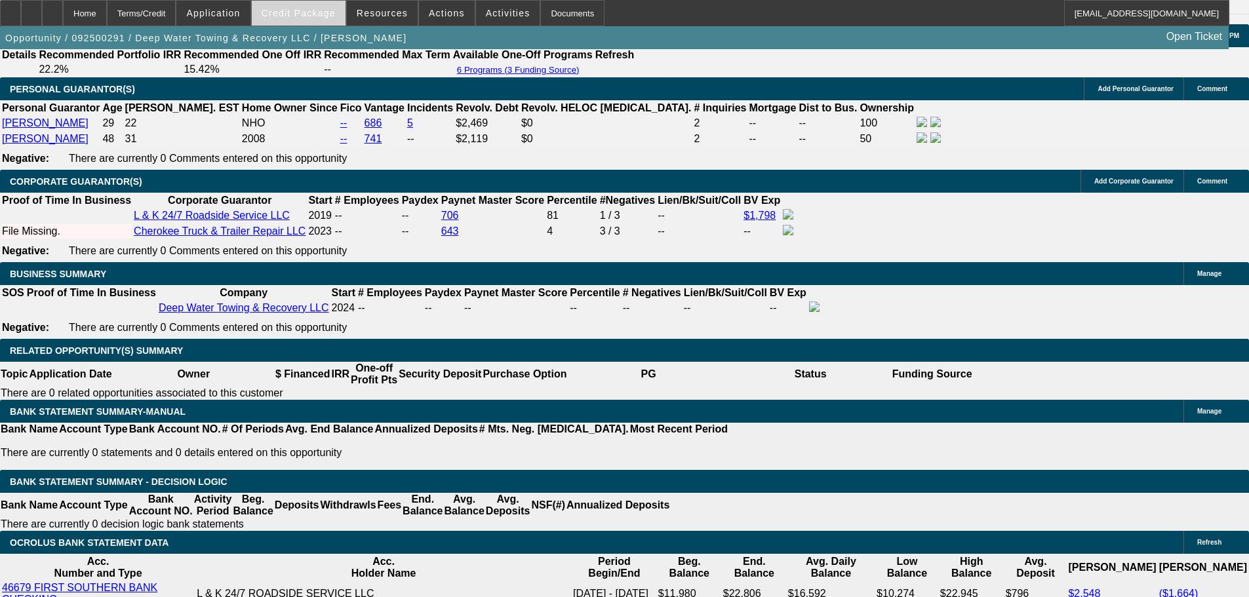
click at [313, 10] on span "Credit Package" at bounding box center [299, 13] width 74 height 10
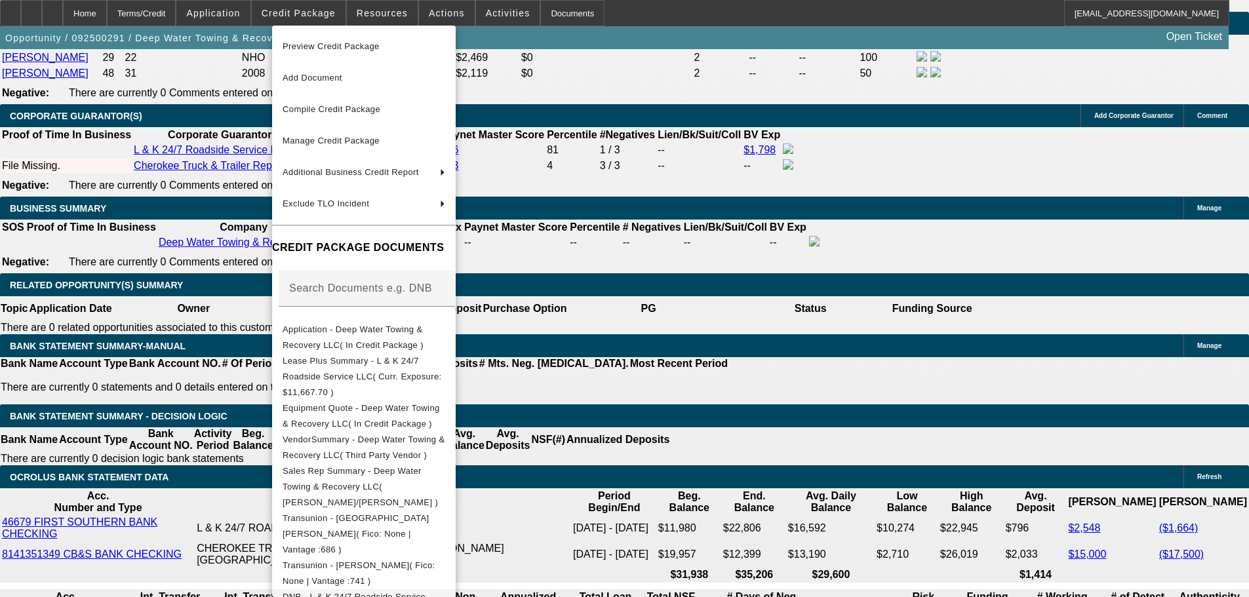
scroll to position [328, 0]
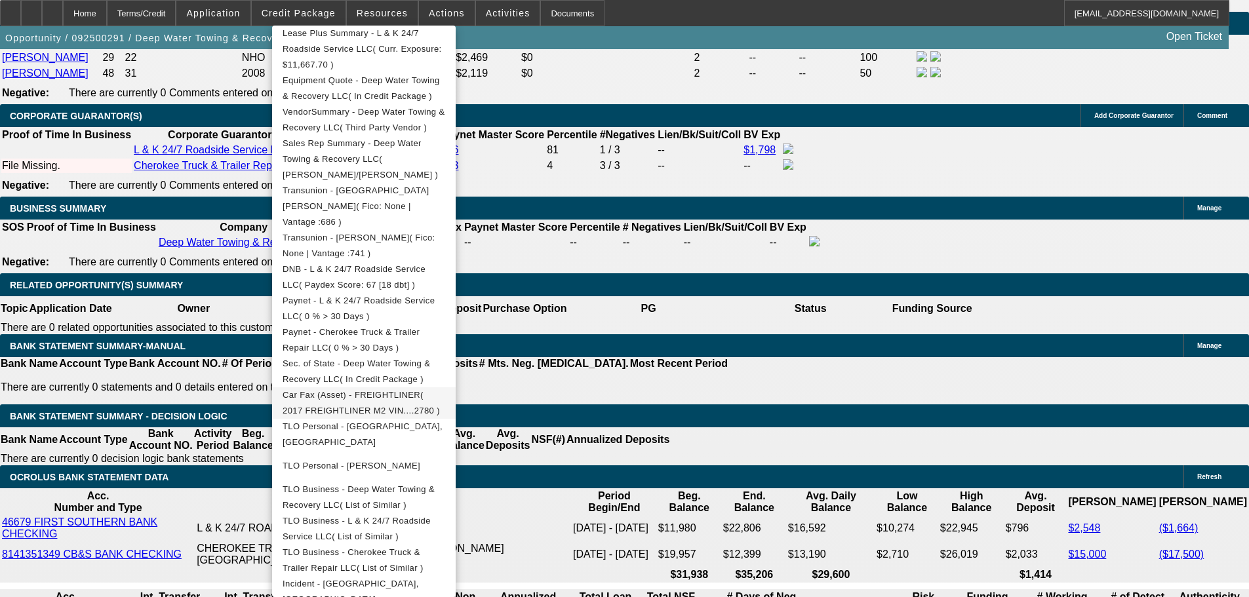
click at [420, 387] on span "Car Fax (Asset) - FREIGHTLINER( 2017 FREIGHTLINER M2 VIN....2780 )" at bounding box center [363, 402] width 163 height 31
